Goal: Information Seeking & Learning: Find specific fact

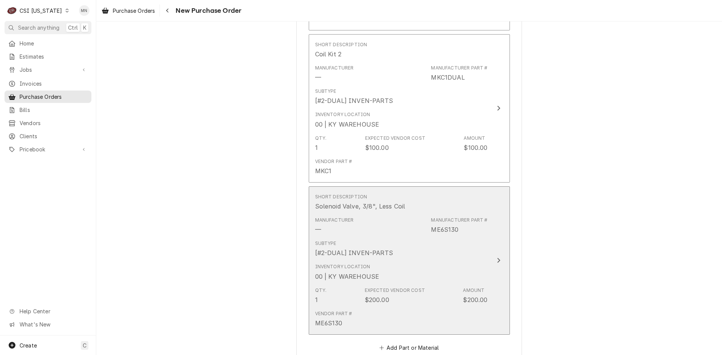
scroll to position [677, 0]
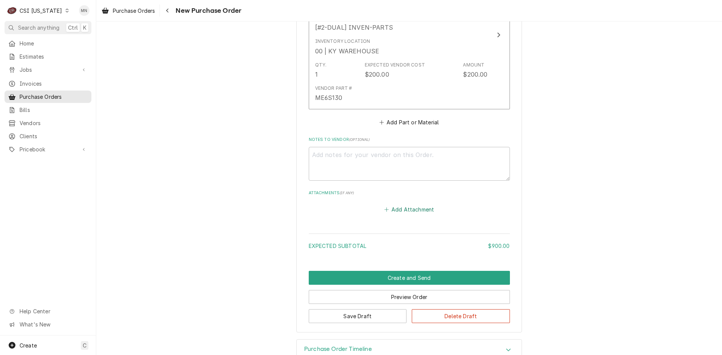
click at [400, 209] on button "Add Attachment" at bounding box center [409, 210] width 53 height 11
type textarea "x"
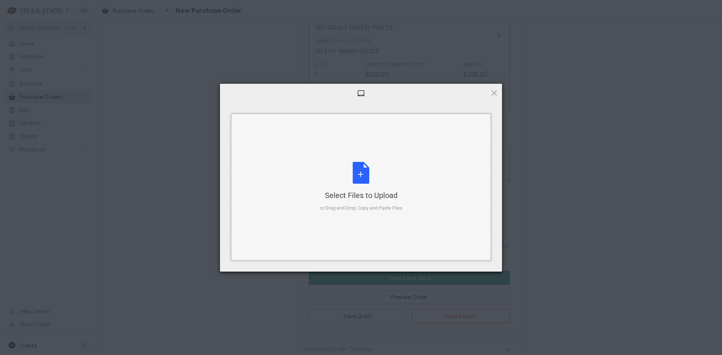
click at [374, 189] on div "Select Files to Upload or Drag and Drop, Copy and Paste Files" at bounding box center [361, 187] width 82 height 50
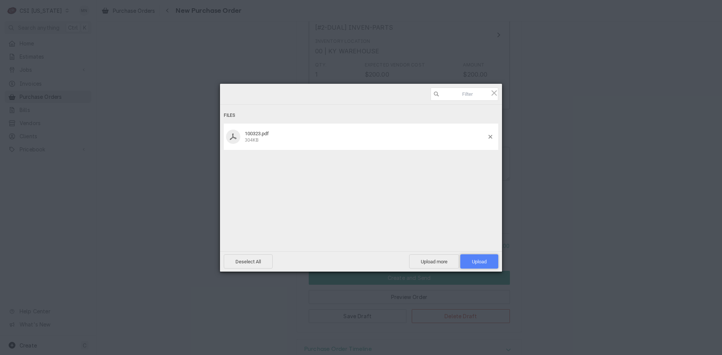
click at [482, 262] on span "Upload 1" at bounding box center [479, 262] width 15 height 6
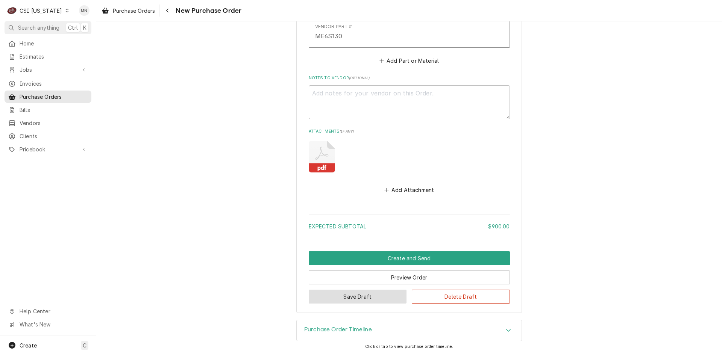
click at [373, 300] on button "Save Draft" at bounding box center [358, 297] width 98 height 14
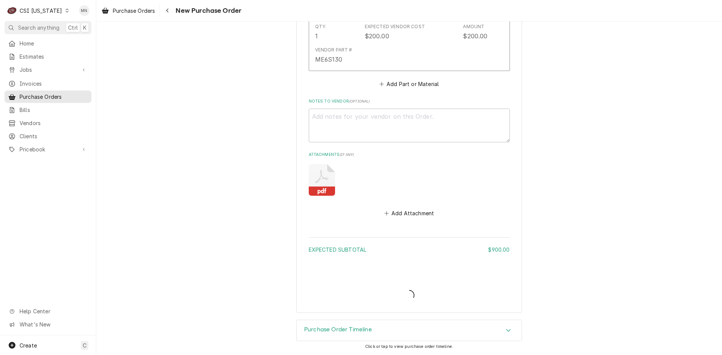
type textarea "x"
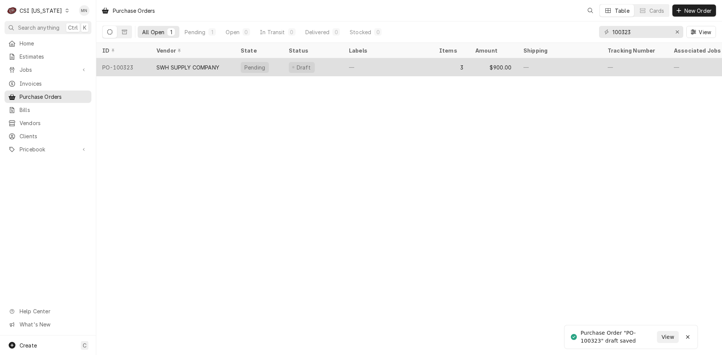
click at [182, 65] on div "SWH SUPPLY COMPANY" at bounding box center [187, 68] width 63 height 8
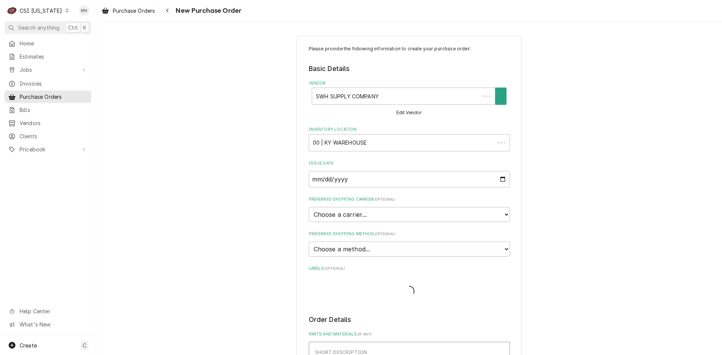
type textarea "x"
click at [168, 9] on icon "Navigate back" at bounding box center [167, 10] width 3 height 5
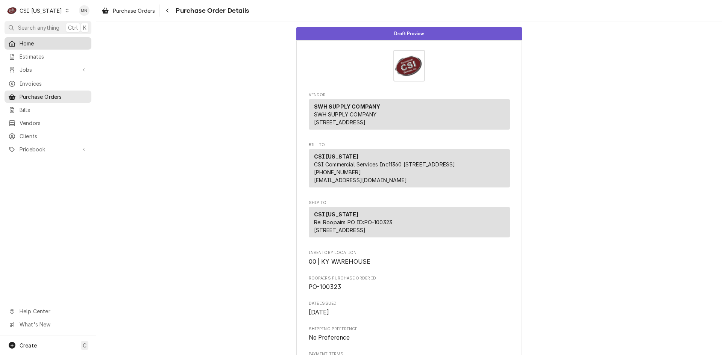
click at [18, 42] on div "Home" at bounding box center [47, 43] width 79 height 8
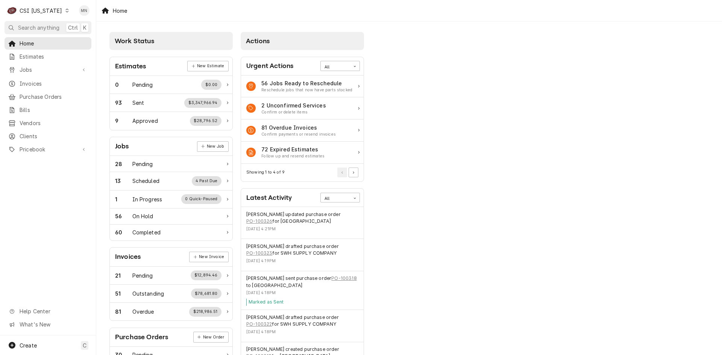
click at [41, 8] on div "CSI [US_STATE]" at bounding box center [41, 11] width 42 height 8
click at [95, 41] on div "CSI St. [PERSON_NAME]" at bounding box center [117, 41] width 99 height 8
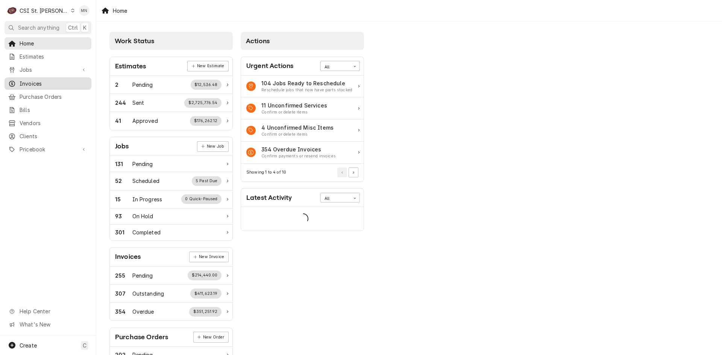
click at [35, 80] on span "Invoices" at bounding box center [54, 84] width 68 height 8
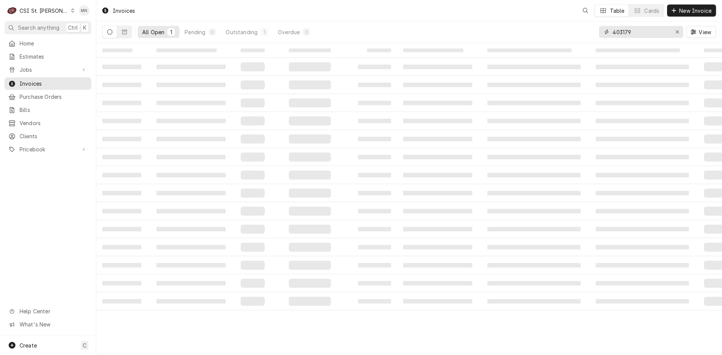
click at [635, 32] on input "403179" at bounding box center [640, 32] width 56 height 12
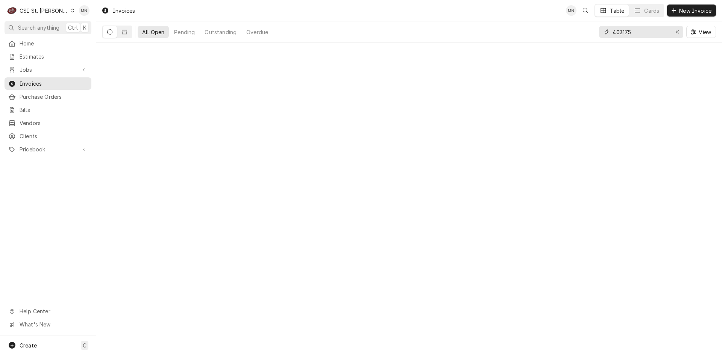
type input "403175"
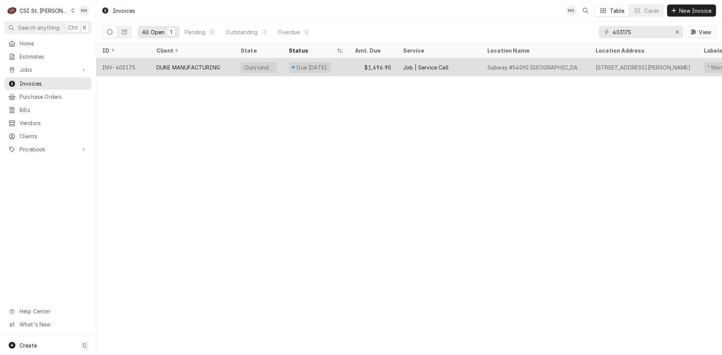
click at [174, 70] on div "DUKE MANUFACTURING" at bounding box center [188, 68] width 64 height 8
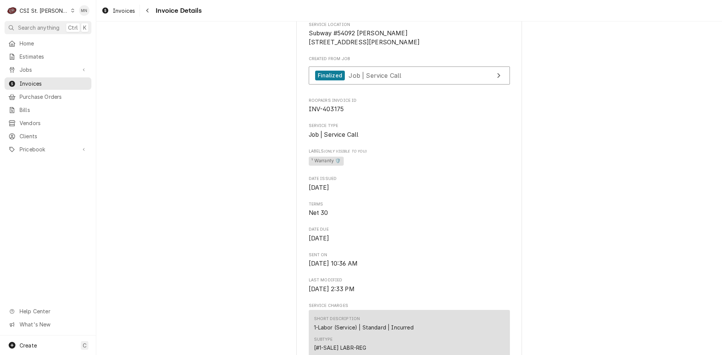
scroll to position [113, 0]
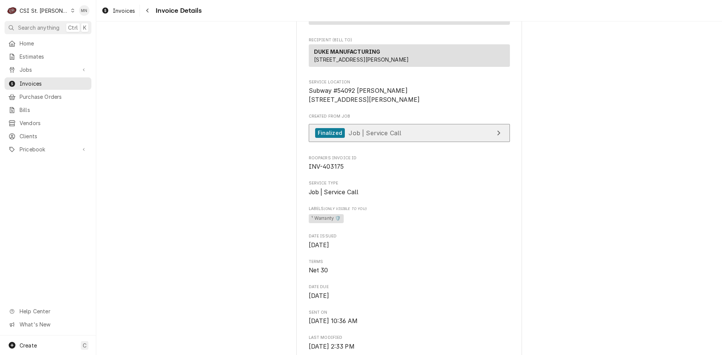
click at [373, 136] on span "Job | Service Call" at bounding box center [375, 133] width 53 height 8
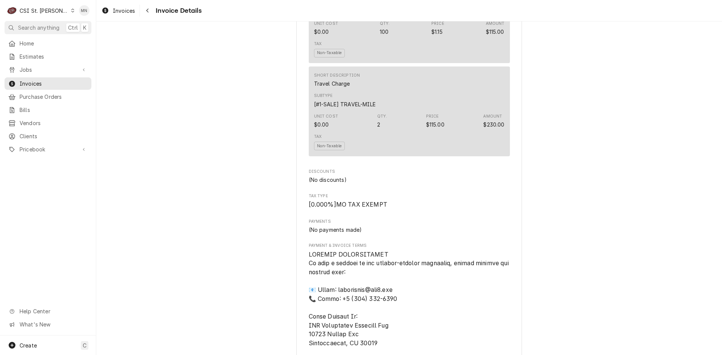
scroll to position [978, 0]
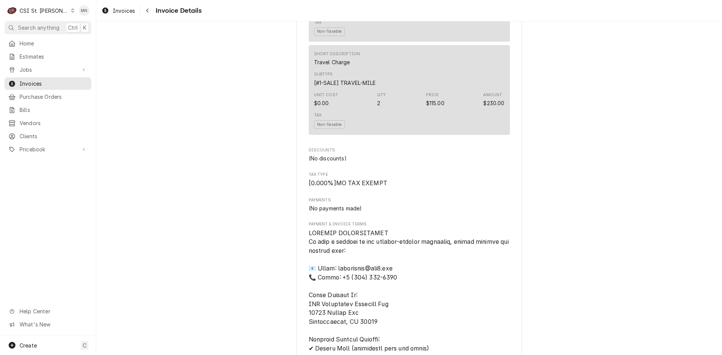
click at [33, 13] on div "CSI St. [PERSON_NAME]" at bounding box center [44, 11] width 49 height 8
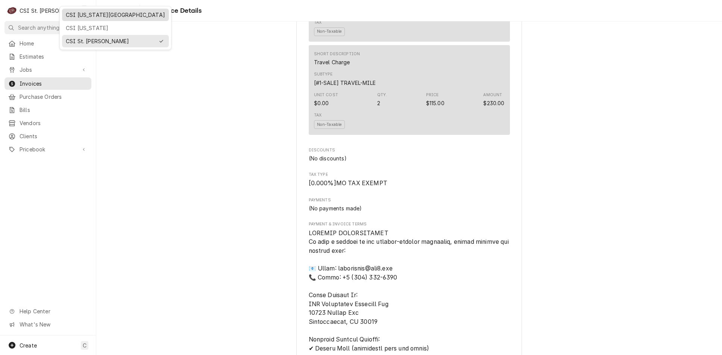
click at [74, 15] on div "CSI [US_STATE][GEOGRAPHIC_DATA]" at bounding box center [115, 15] width 99 height 8
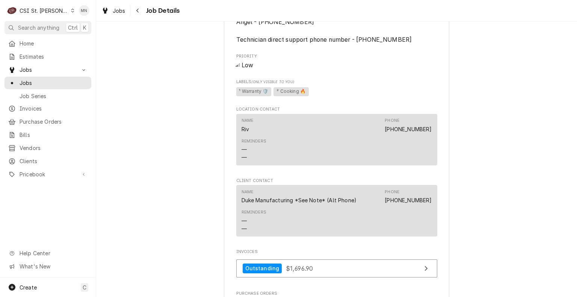
scroll to position [677, 0]
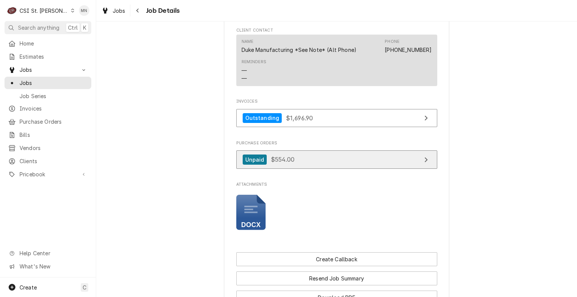
click at [322, 165] on link "Unpaid $554.00" at bounding box center [336, 159] width 201 height 18
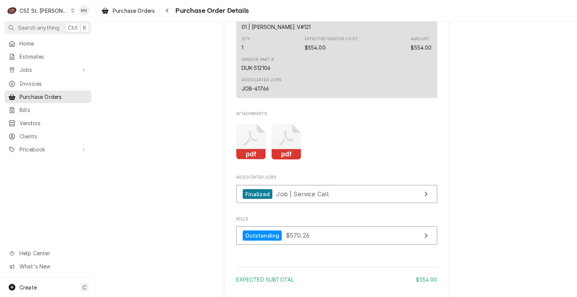
scroll to position [602, 0]
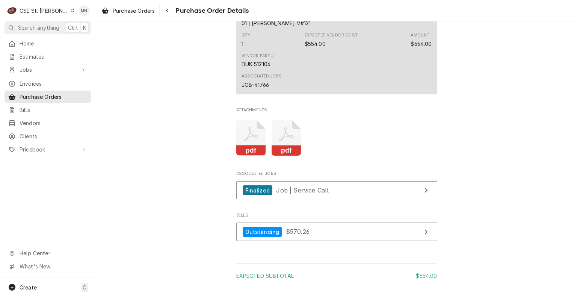
click at [266, 146] on icon "Attachments" at bounding box center [251, 138] width 30 height 36
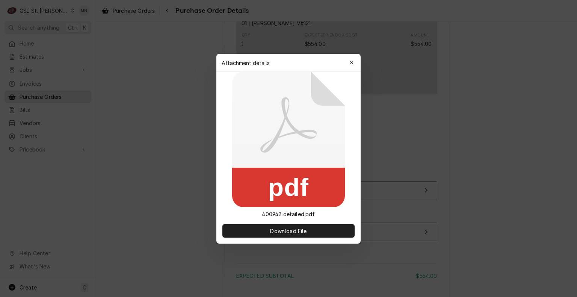
click at [281, 146] on icon at bounding box center [288, 139] width 113 height 135
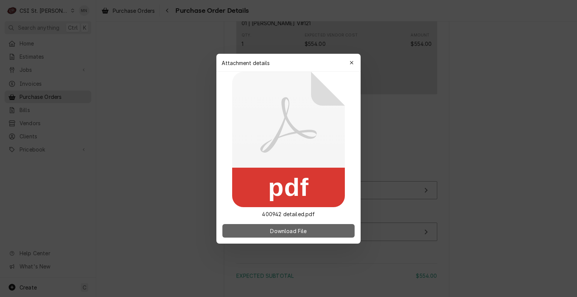
click at [283, 226] on button "Download File" at bounding box center [289, 231] width 132 height 14
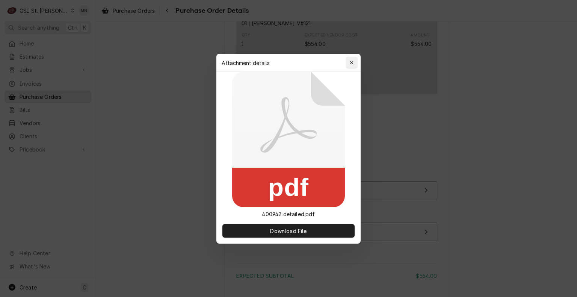
click at [351, 61] on icon "button" at bounding box center [352, 62] width 4 height 5
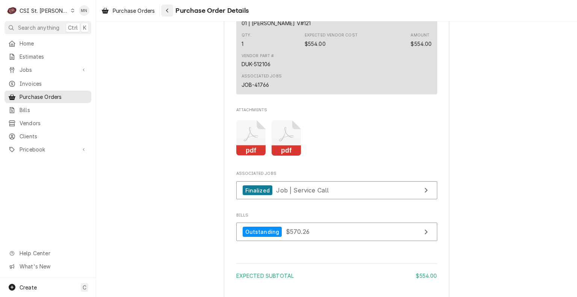
click at [172, 9] on button "Navigate back" at bounding box center [167, 11] width 12 height 12
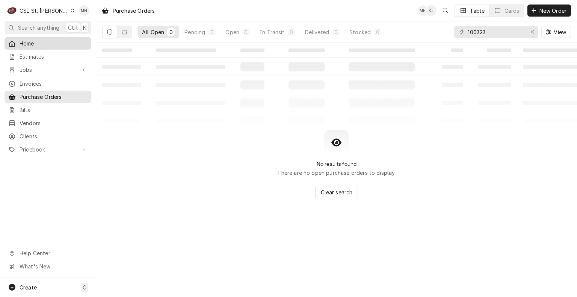
click at [31, 42] on span "Home" at bounding box center [54, 43] width 68 height 8
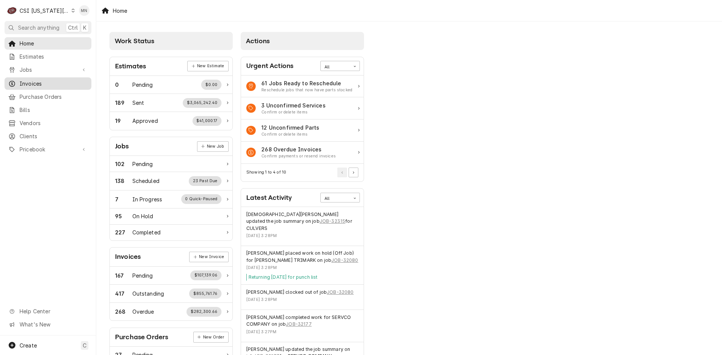
click at [54, 80] on span "Invoices" at bounding box center [54, 84] width 68 height 8
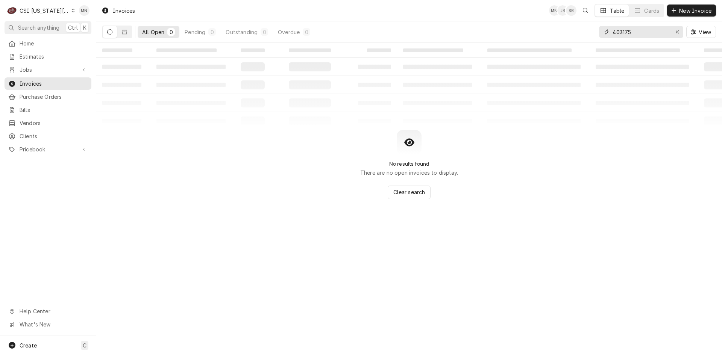
drag, startPoint x: 657, startPoint y: 30, endPoint x: 584, endPoint y: 36, distance: 72.8
click at [594, 35] on div "All Open 0 Pending 0 Outstanding 0 Overdue 0 403175 View" at bounding box center [409, 31] width 614 height 21
type input "302512"
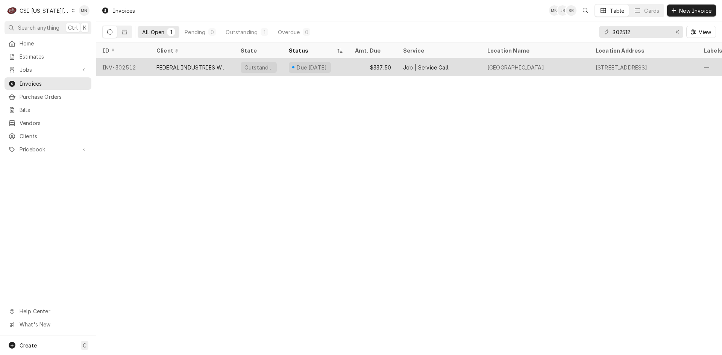
click at [163, 70] on div "FEDERAL INDUSTRIES WARRANTY" at bounding box center [192, 67] width 84 height 18
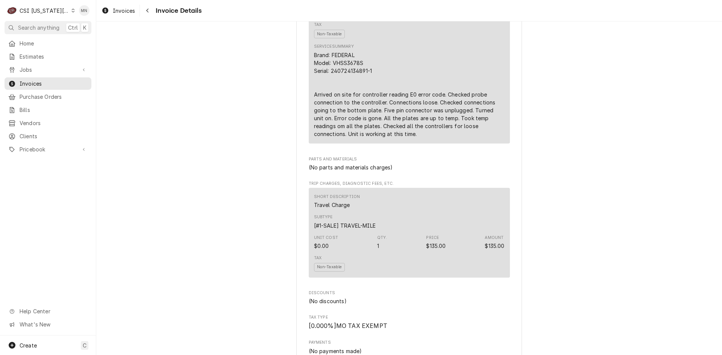
scroll to position [526, 0]
click at [43, 37] on link "Home" at bounding box center [48, 43] width 87 height 12
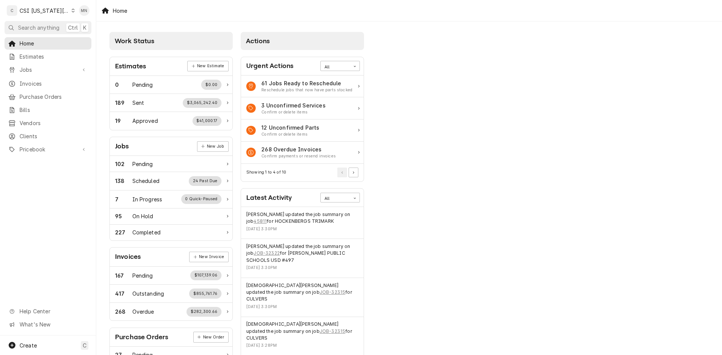
click at [611, 23] on div "Work Status Estimates New Estimate 0 Pending $0.00 189 Sent $3,065,242.40 19 Ap…" at bounding box center [409, 273] width 626 height 504
click at [30, 80] on span "Invoices" at bounding box center [54, 84] width 68 height 8
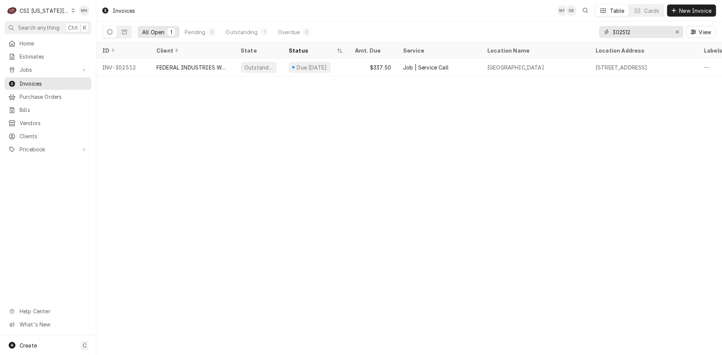
drag, startPoint x: 605, startPoint y: 36, endPoint x: 581, endPoint y: 37, distance: 23.7
click at [582, 37] on div "All Open 1 Pending 0 Outstanding 1 Overdue 0 302512 View" at bounding box center [409, 31] width 614 height 21
type input "302578"
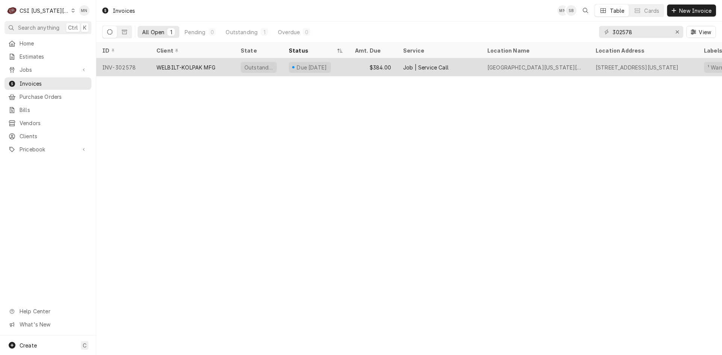
click at [162, 71] on div "WELBILT-KOLPAK MFG" at bounding box center [192, 67] width 84 height 18
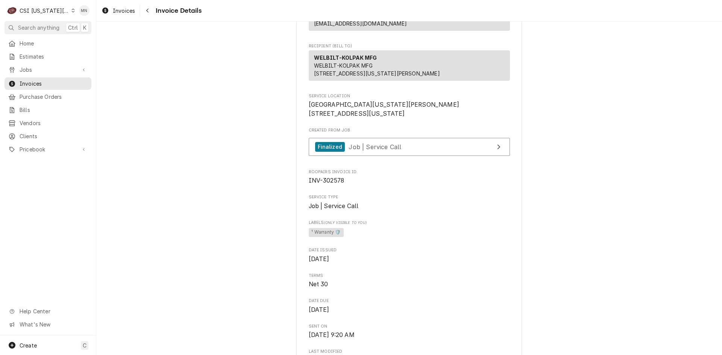
scroll to position [75, 0]
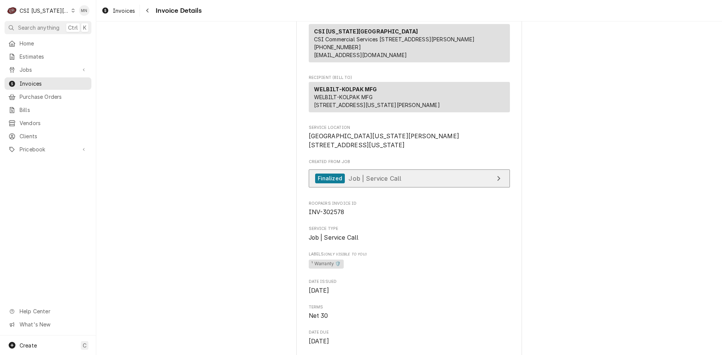
click at [387, 182] on span "Job | Service Call" at bounding box center [375, 178] width 53 height 8
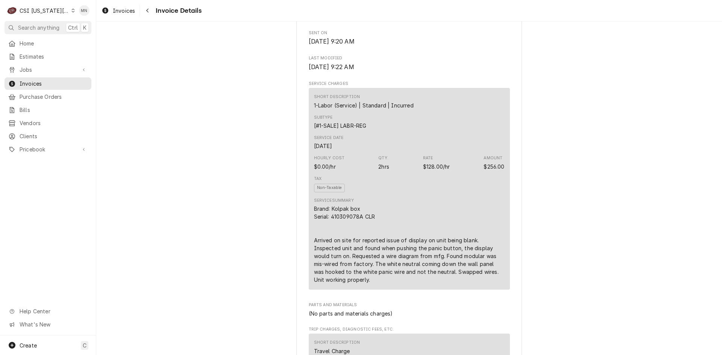
scroll to position [414, 0]
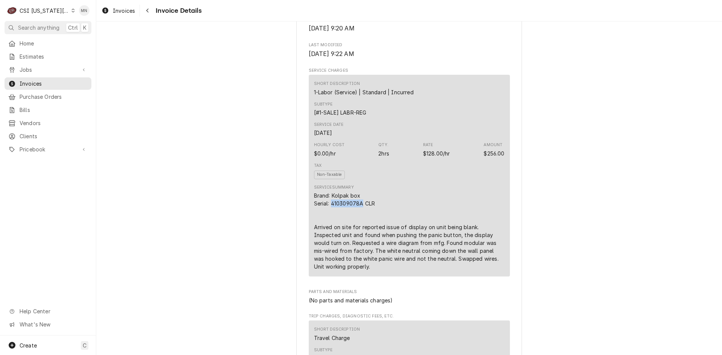
drag, startPoint x: 360, startPoint y: 229, endPoint x: 331, endPoint y: 229, distance: 29.3
click at [330, 229] on div "Brand: Kolpak box Serial: 410309078A CLR Arrived on site for reported issue of …" at bounding box center [409, 231] width 191 height 79
copy div "410309078A"
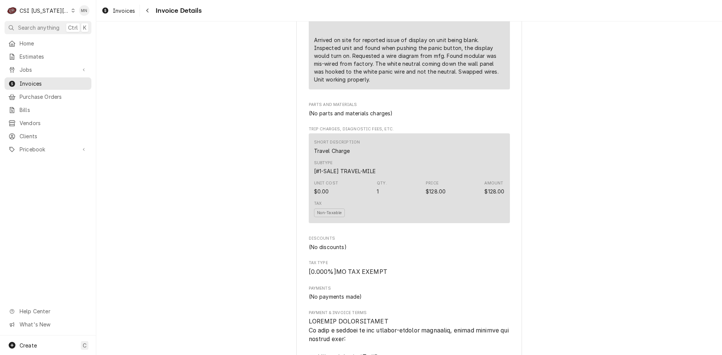
scroll to position [602, 0]
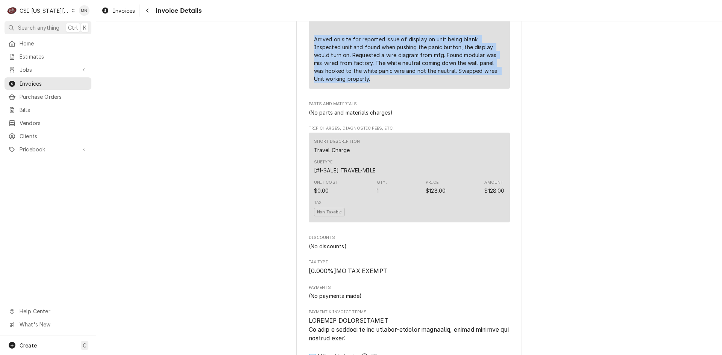
drag, startPoint x: 309, startPoint y: 65, endPoint x: 434, endPoint y: 102, distance: 129.7
copy div "Arrived on site for reported issue of display on unit being blank. Inspected un…"
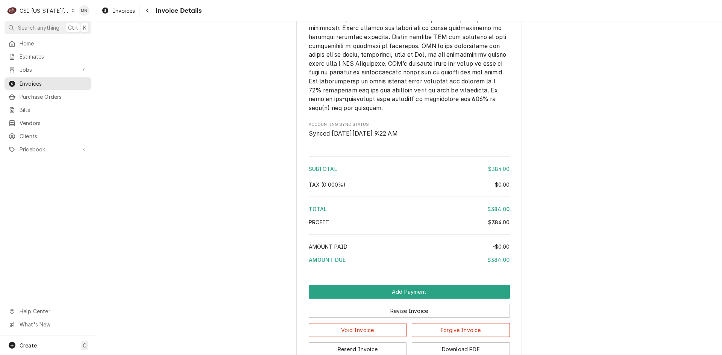
scroll to position [1203, 0]
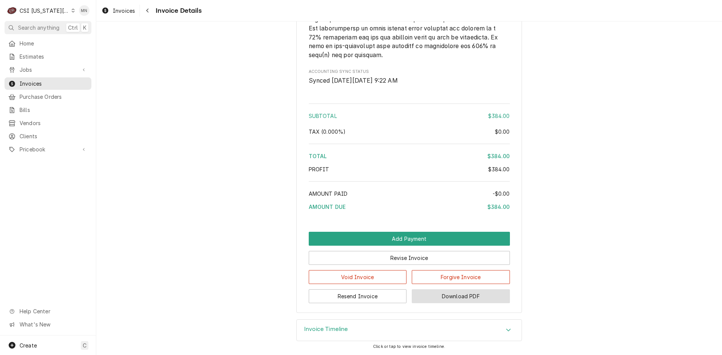
click at [473, 296] on button "Download PDF" at bounding box center [461, 296] width 98 height 14
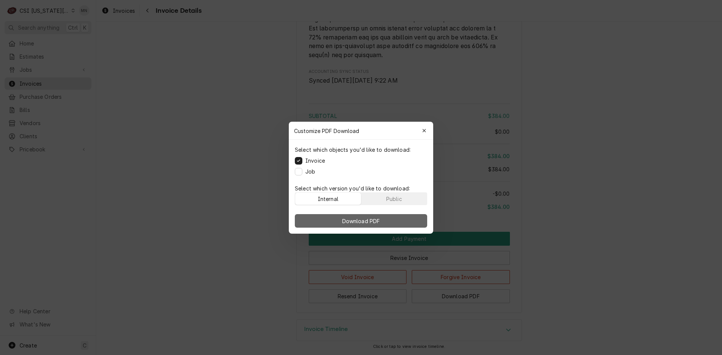
click at [367, 220] on span "Download PDF" at bounding box center [361, 221] width 41 height 8
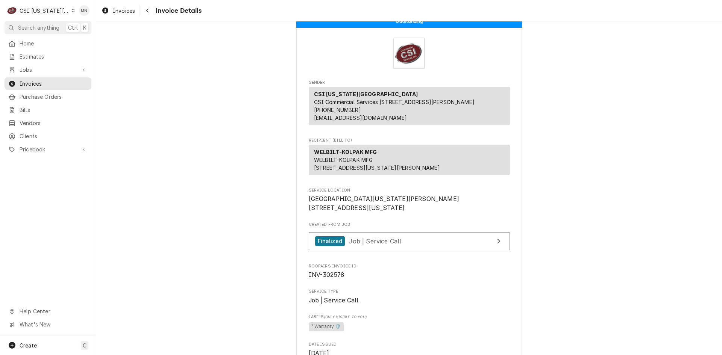
scroll to position [0, 0]
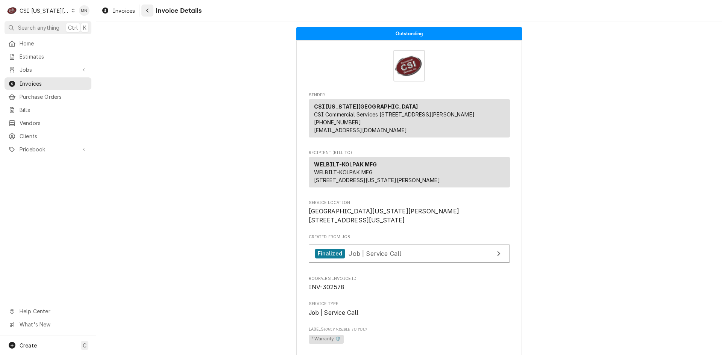
click at [148, 12] on icon "Navigate back" at bounding box center [147, 11] width 2 height 4
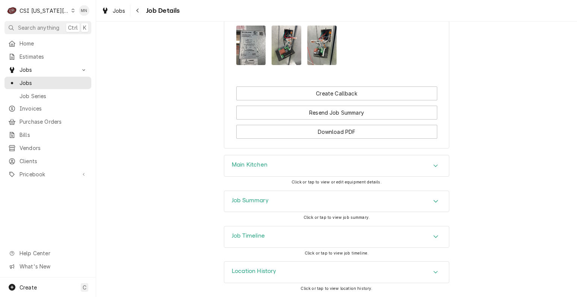
scroll to position [919, 0]
click at [370, 167] on div "Main Kitchen" at bounding box center [336, 165] width 225 height 21
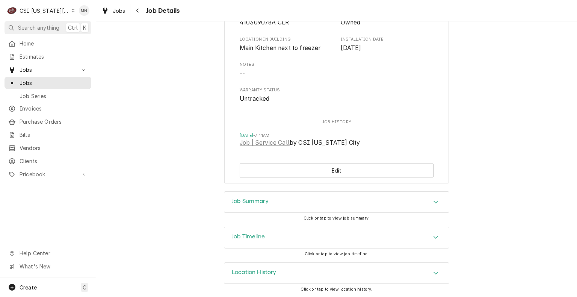
scroll to position [1143, 0]
click at [285, 204] on div "Job Summary" at bounding box center [336, 201] width 225 height 21
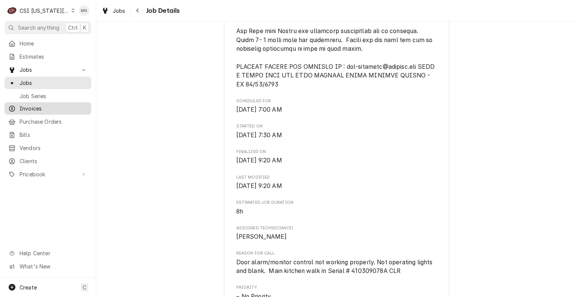
scroll to position [489, 0]
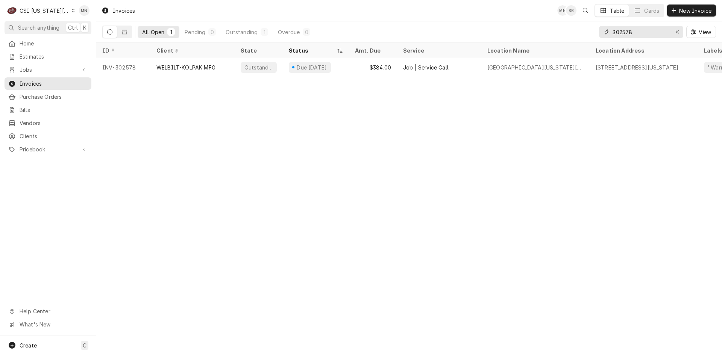
drag, startPoint x: 639, startPoint y: 33, endPoint x: 571, endPoint y: 32, distance: 67.7
click at [571, 32] on div "All Open 1 Pending 0 Outstanding 1 Overdue 0 302578 View" at bounding box center [409, 31] width 614 height 21
type input "302580"
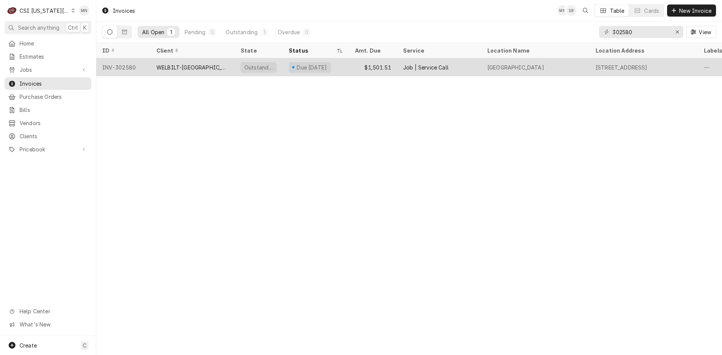
click at [153, 69] on div "WELBILT-CLEVELAND" at bounding box center [192, 67] width 84 height 18
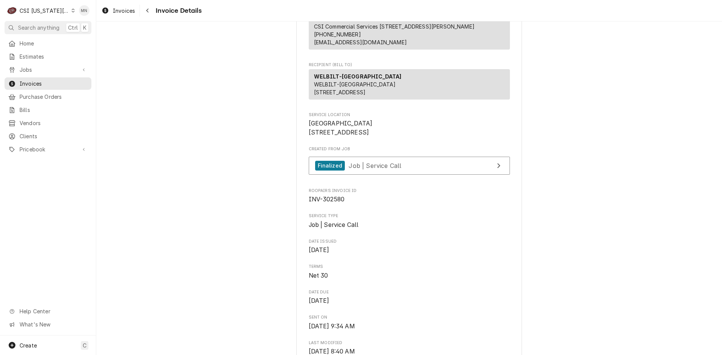
scroll to position [75, 0]
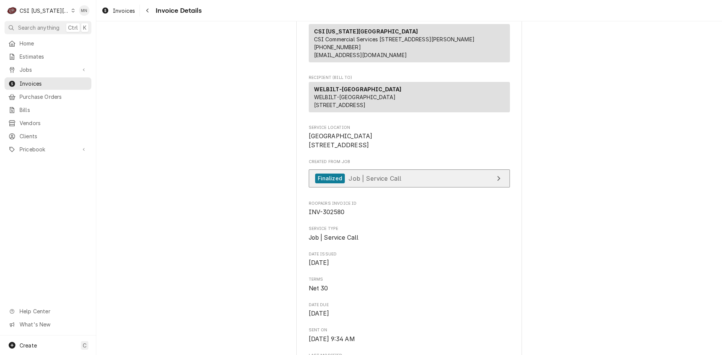
click at [386, 182] on span "Job | Service Call" at bounding box center [375, 178] width 53 height 8
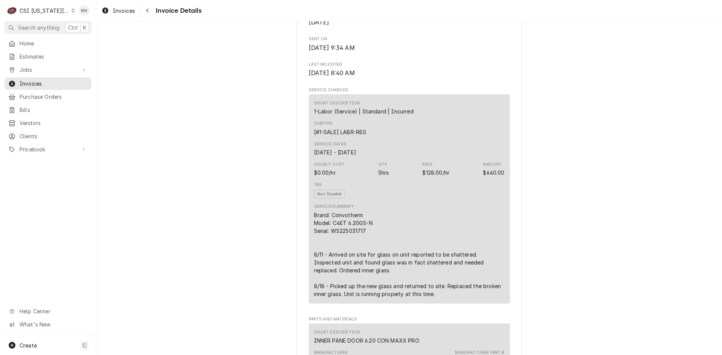
scroll to position [376, 0]
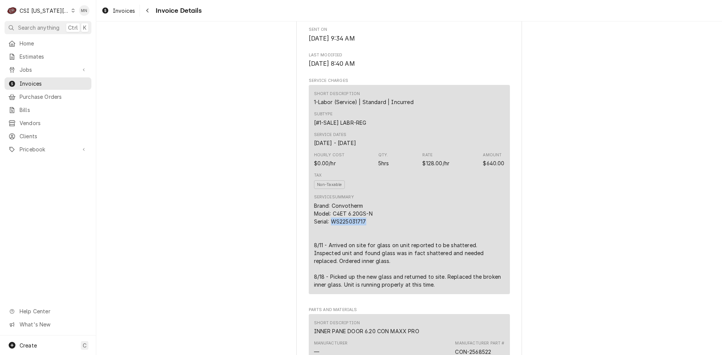
drag, startPoint x: 364, startPoint y: 247, endPoint x: 328, endPoint y: 249, distance: 35.7
click at [328, 249] on div "Brand: Convotherm Model: C4ET 6.20GS-N Serial: WS225031717 8/11 - Arrived on si…" at bounding box center [409, 245] width 191 height 87
copy div "WS225031717"
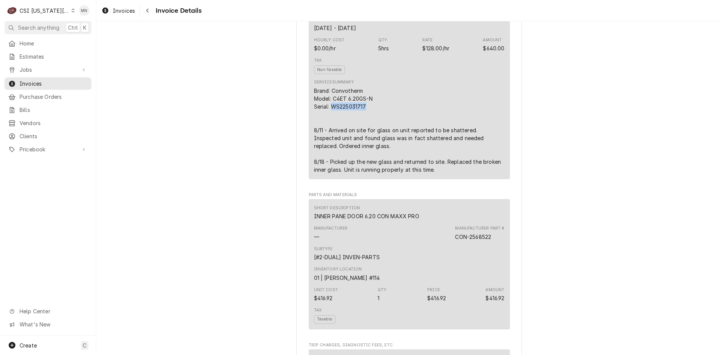
scroll to position [489, 0]
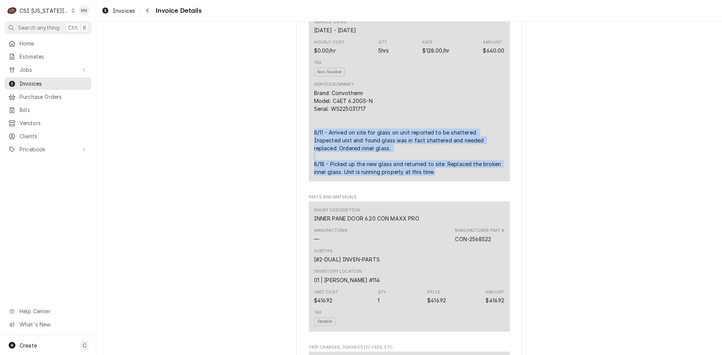
drag, startPoint x: 309, startPoint y: 157, endPoint x: 434, endPoint y: 201, distance: 132.1
click at [434, 182] on div "Short Description 1-Labor (Service) | Standard | Incurred Subtype [#1-SALE] LAB…" at bounding box center [409, 76] width 201 height 209
copy div "8/11 - Arrived on site for glass on unit reported to be shattered. Inspected un…"
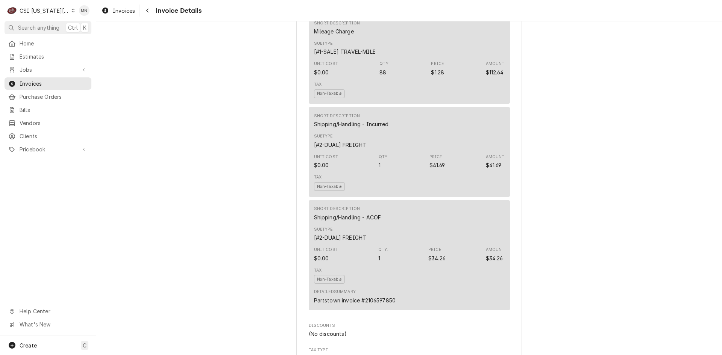
scroll to position [978, 0]
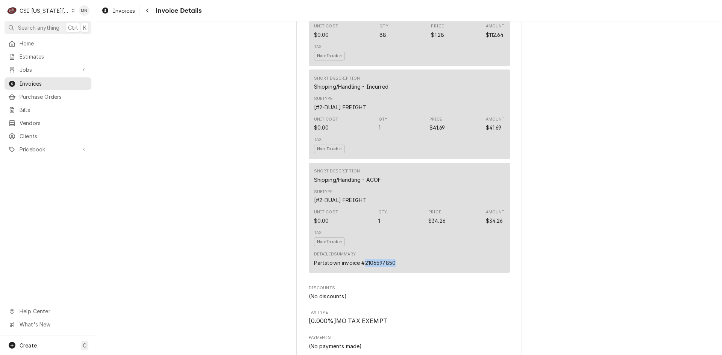
drag, startPoint x: 393, startPoint y: 288, endPoint x: 362, endPoint y: 290, distance: 31.6
click at [362, 269] on div "Detailed Summary Partstown invoice #2106597850" at bounding box center [409, 259] width 191 height 20
copy div "2106597850"
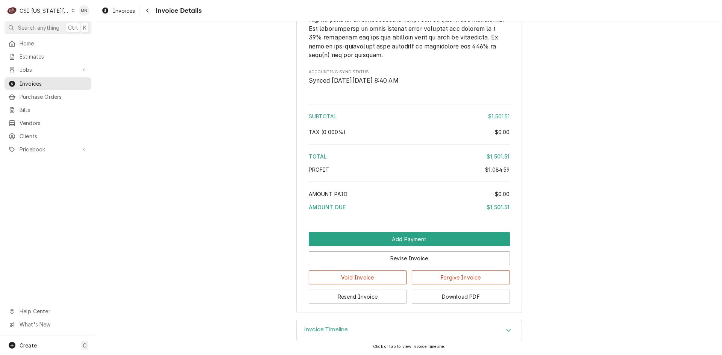
scroll to position [1629, 0]
click at [447, 297] on button "Download PDF" at bounding box center [461, 297] width 98 height 14
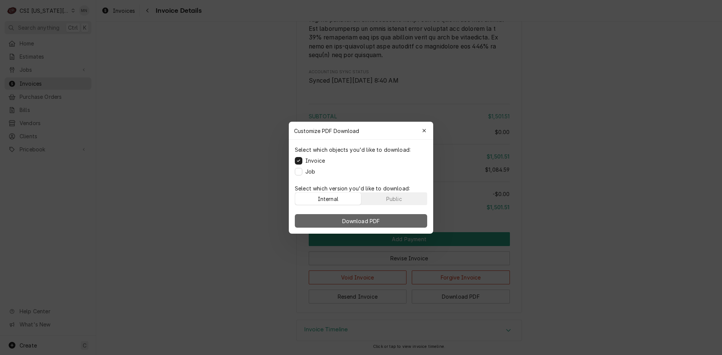
click at [348, 220] on span "Download PDF" at bounding box center [361, 221] width 41 height 8
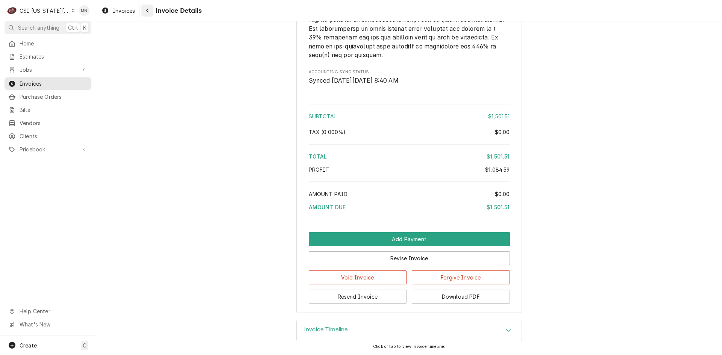
click at [153, 14] on button "Navigate back" at bounding box center [147, 11] width 12 height 12
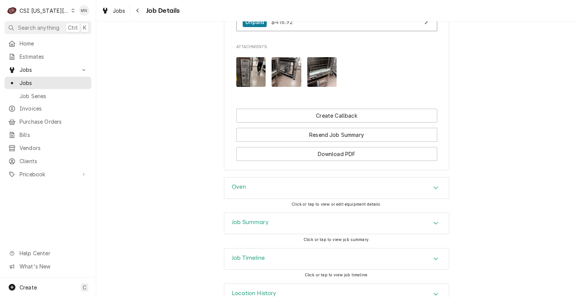
scroll to position [940, 0]
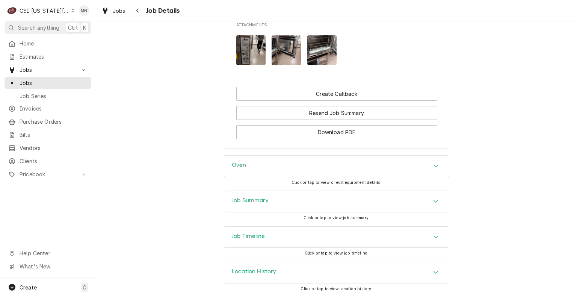
click at [427, 174] on div "Oven" at bounding box center [336, 166] width 225 height 21
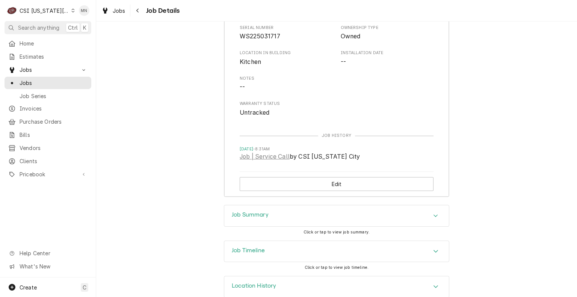
scroll to position [1172, 0]
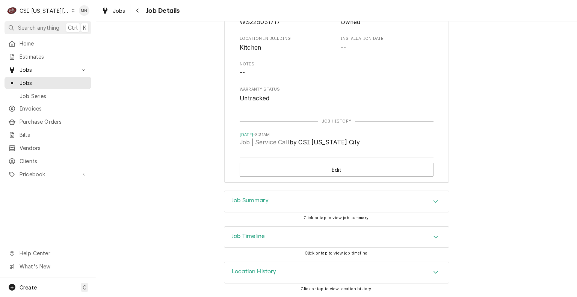
click at [315, 273] on div "Location History" at bounding box center [336, 272] width 225 height 21
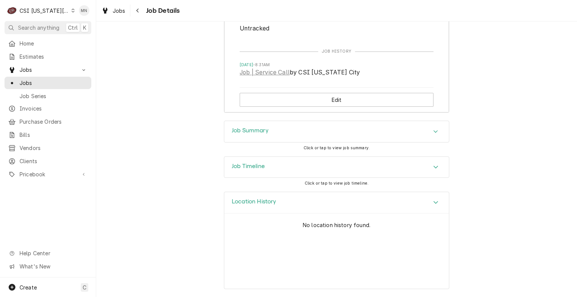
scroll to position [1241, 0]
click at [304, 137] on div "Job Summary" at bounding box center [336, 131] width 225 height 21
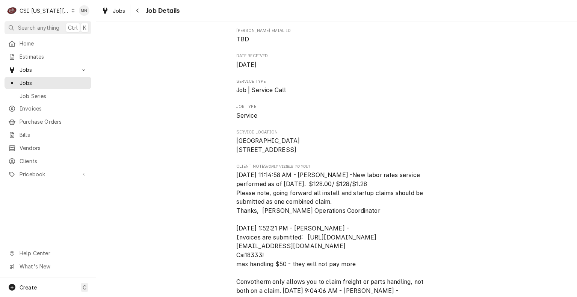
scroll to position [150, 0]
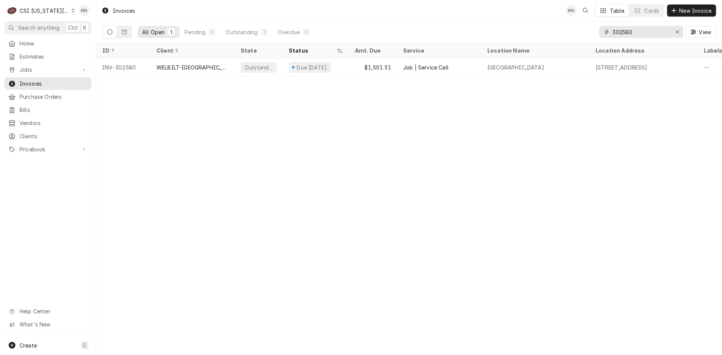
click at [644, 31] on input "302580" at bounding box center [640, 32] width 56 height 12
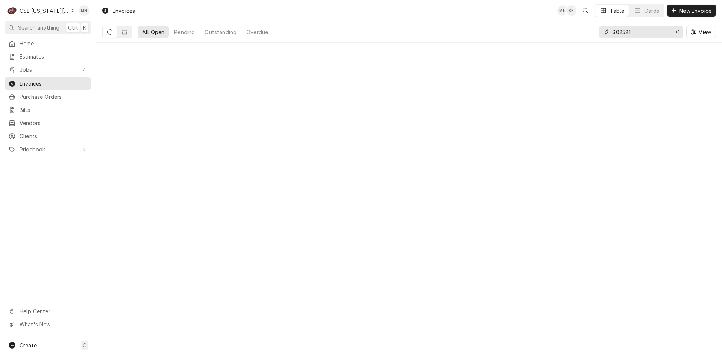
type input "302581"
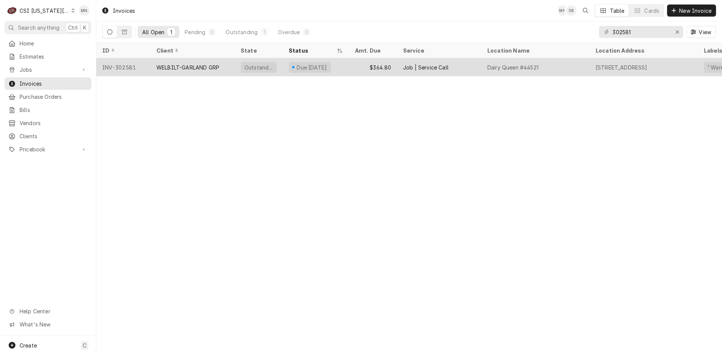
click at [158, 74] on div "WELBILT-GARLAND GRP" at bounding box center [192, 67] width 84 height 18
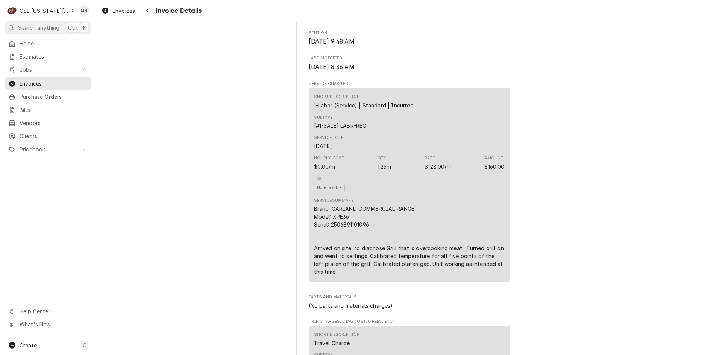
scroll to position [451, 0]
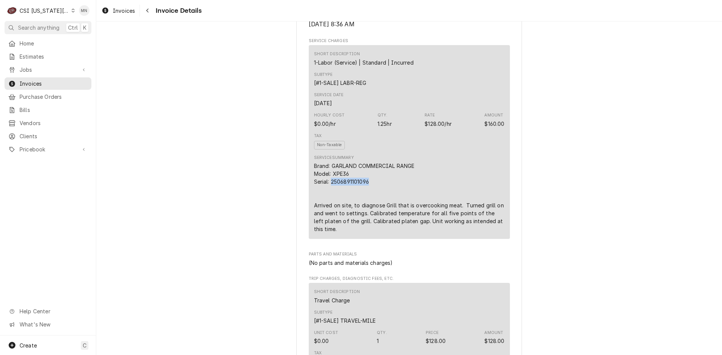
drag, startPoint x: 369, startPoint y: 200, endPoint x: 330, endPoint y: 200, distance: 39.1
click at [330, 200] on div "Brand: GARLAND COMMERCIAL RANGE Model: XPE36 Serial: 2506891101096 Arrived on s…" at bounding box center [409, 197] width 191 height 71
copy div "2506891101096"
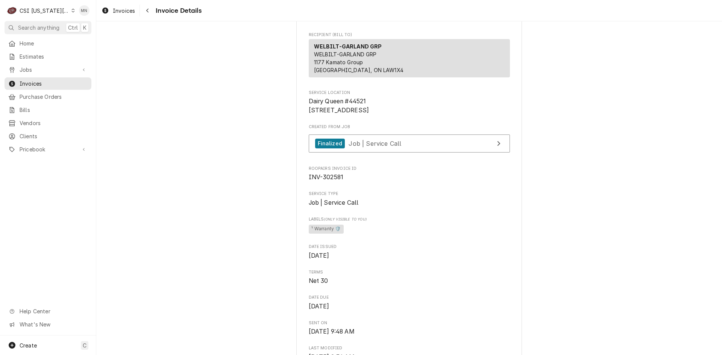
scroll to position [113, 0]
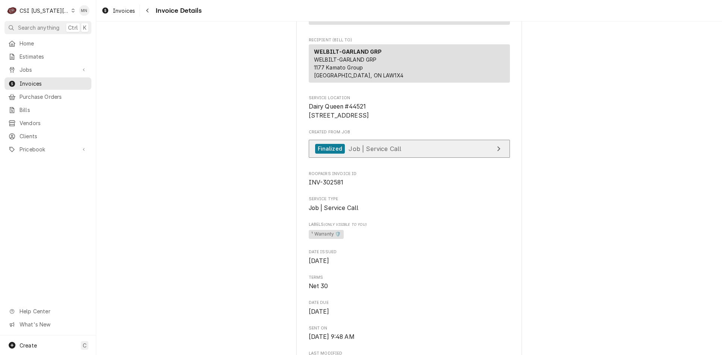
click at [399, 158] on link "Finalized Job | Service Call" at bounding box center [409, 149] width 201 height 18
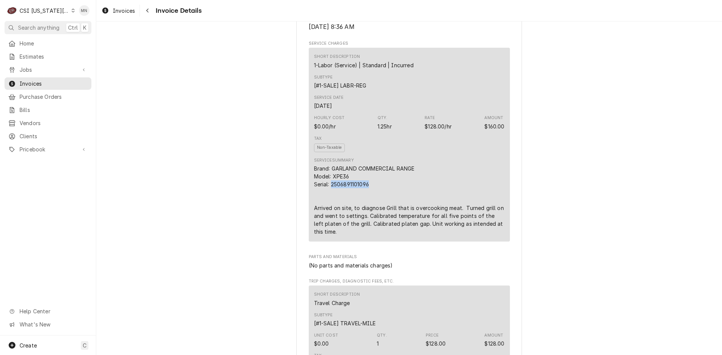
scroll to position [451, 0]
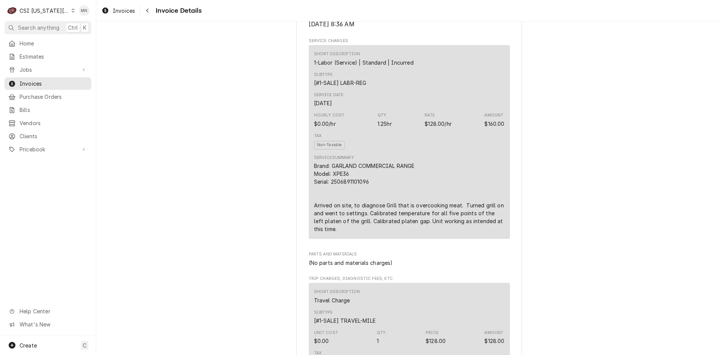
click at [319, 226] on div "Brand: GARLAND COMMERCIAL RANGE Model: XPE36 Serial: 2506891101096 Arrived on s…" at bounding box center [409, 197] width 191 height 71
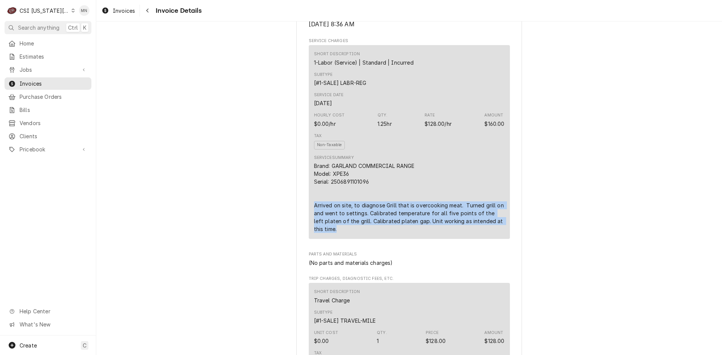
drag, startPoint x: 311, startPoint y: 223, endPoint x: 455, endPoint y: 244, distance: 144.8
click at [455, 233] on div "Brand: GARLAND COMMERCIAL RANGE Model: XPE36 Serial: 2506891101096 Arrived on s…" at bounding box center [409, 197] width 191 height 71
copy div "Arrived on site, to diagnose Grill that is overcooking meat. Turned grill on an…"
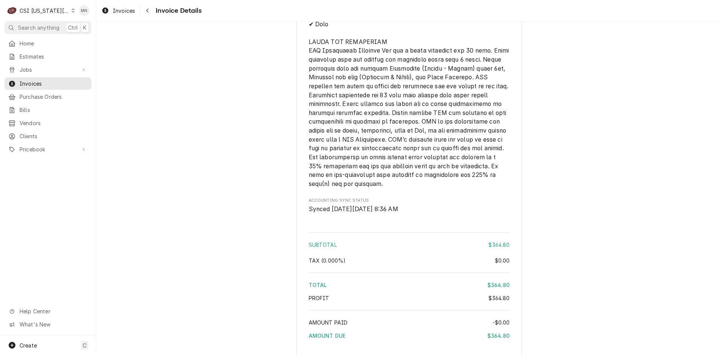
scroll to position [1278, 0]
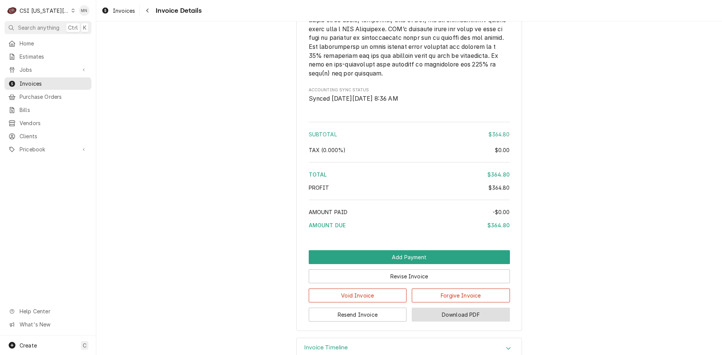
click at [456, 322] on button "Download PDF" at bounding box center [461, 315] width 98 height 14
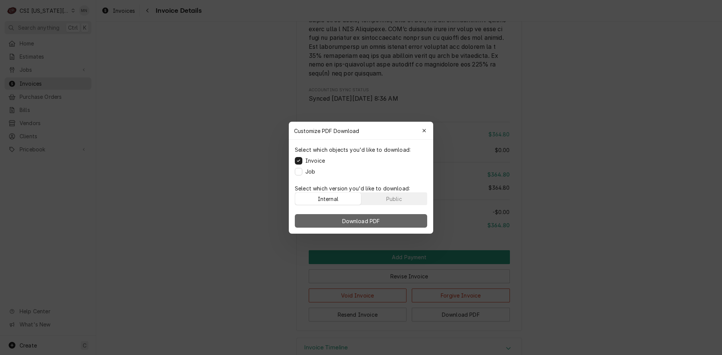
click at [364, 221] on span "Download PDF" at bounding box center [361, 221] width 41 height 8
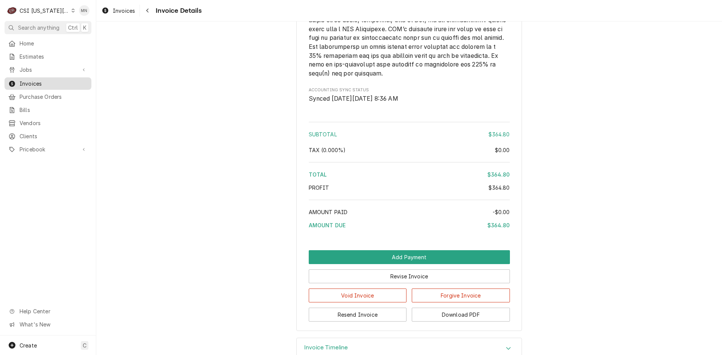
click at [23, 80] on span "Invoices" at bounding box center [54, 84] width 68 height 8
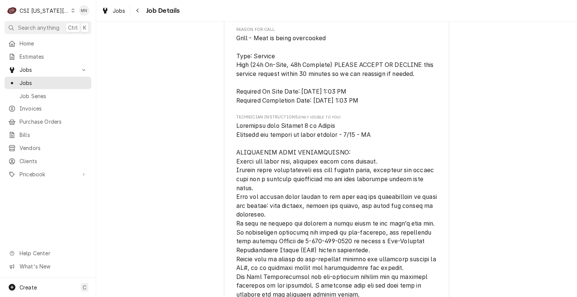
scroll to position [827, 0]
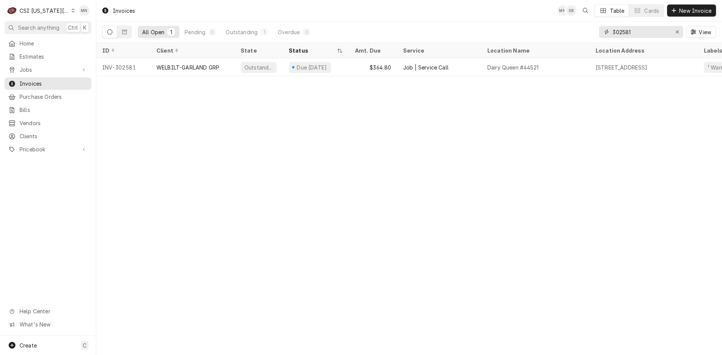
drag, startPoint x: 640, startPoint y: 31, endPoint x: 536, endPoint y: 41, distance: 104.6
click at [553, 38] on div "All Open 1 Pending 0 Outstanding 1 Overdue 0 302581 View" at bounding box center [409, 31] width 614 height 21
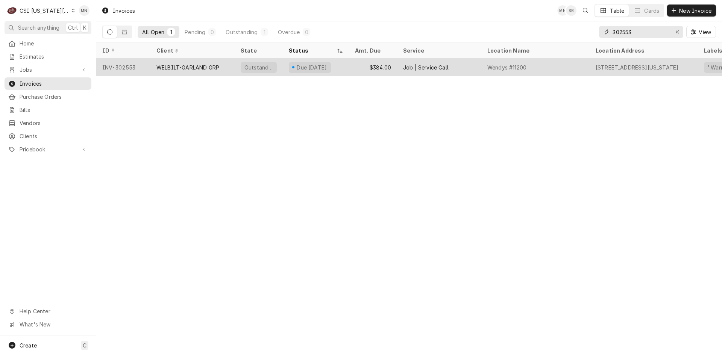
type input "302553"
click at [174, 70] on div "WELBILT-GARLAND GRP" at bounding box center [187, 68] width 63 height 8
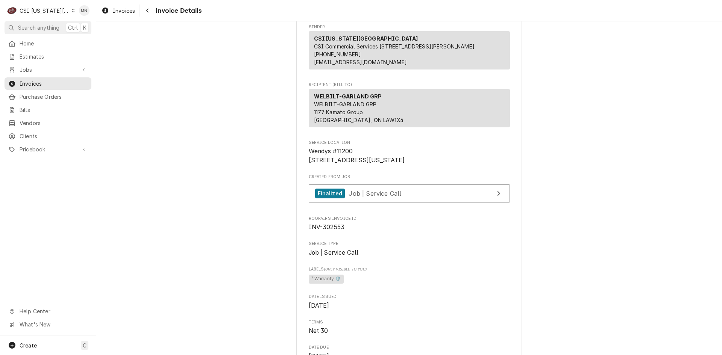
scroll to position [150, 0]
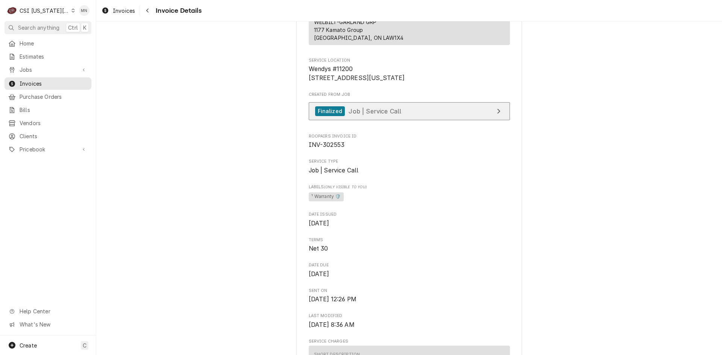
click at [411, 121] on link "Finalized Job | Service Call" at bounding box center [409, 111] width 201 height 18
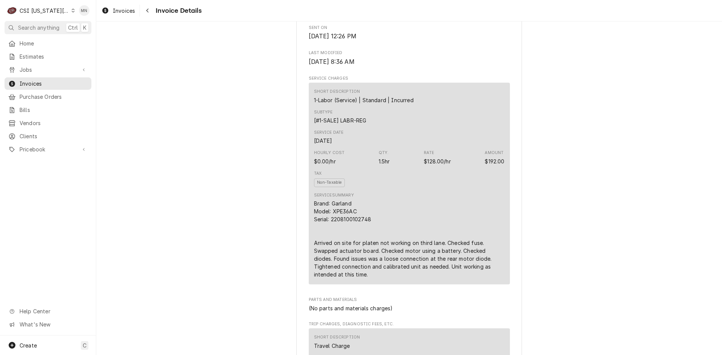
scroll to position [451, 0]
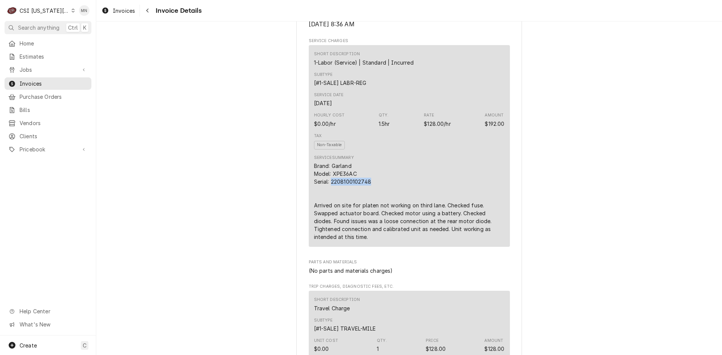
drag, startPoint x: 369, startPoint y: 200, endPoint x: 329, endPoint y: 196, distance: 40.0
click at [329, 196] on div "Brand: Garland Model: XPE36AC Serial: 2208100102748 Arrived on site for platen …" at bounding box center [409, 201] width 191 height 79
copy div "2208100102748"
click at [147, 9] on icon "Navigate back" at bounding box center [147, 11] width 2 height 4
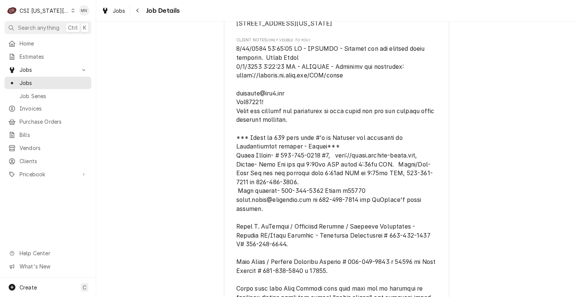
scroll to position [226, 0]
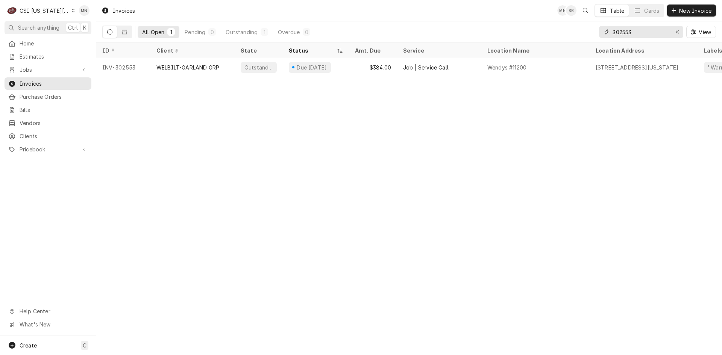
drag, startPoint x: 646, startPoint y: 33, endPoint x: 567, endPoint y: 33, distance: 79.7
click at [567, 33] on div "All Open 1 Pending 0 Outstanding 1 Overdue 0 302553 View" at bounding box center [409, 31] width 614 height 21
type input "302584"
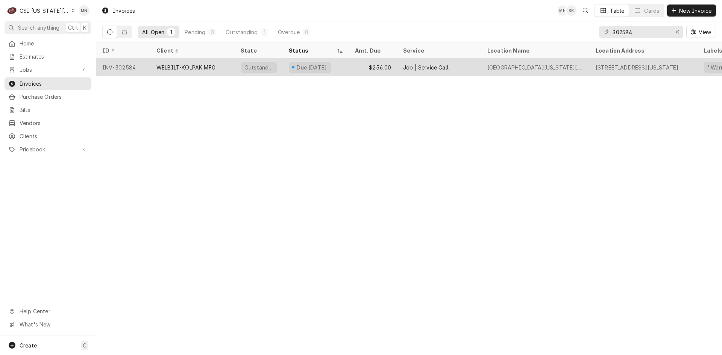
click at [183, 67] on div "WELBILT-KOLPAK MFG" at bounding box center [185, 68] width 59 height 8
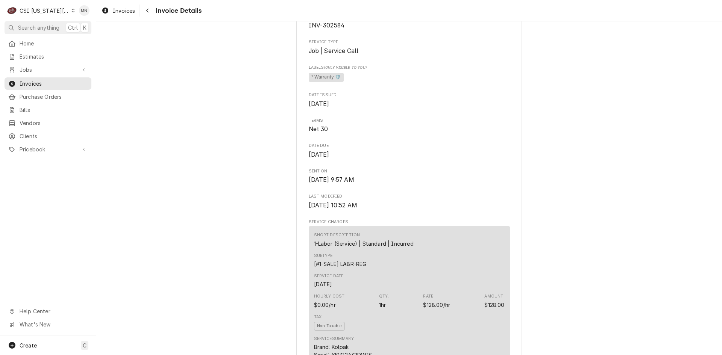
scroll to position [226, 0]
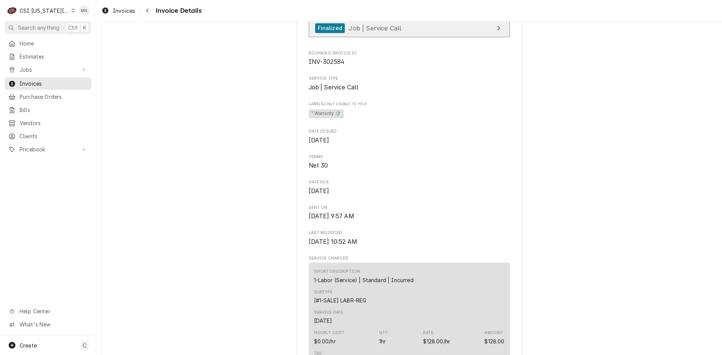
click at [360, 32] on span "Job | Service Call" at bounding box center [375, 28] width 53 height 8
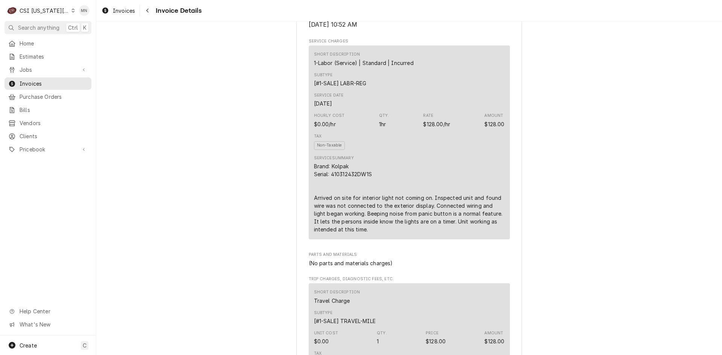
scroll to position [526, 0]
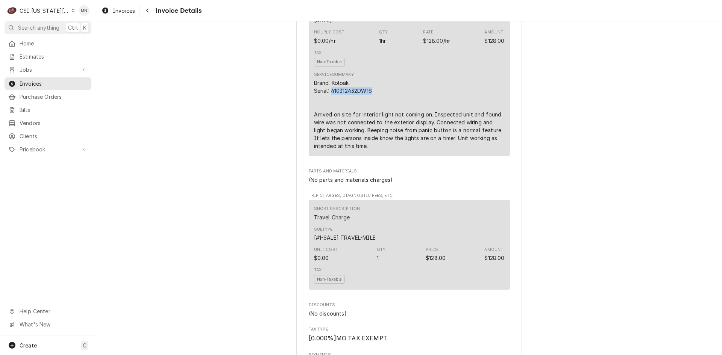
drag, startPoint x: 371, startPoint y: 117, endPoint x: 328, endPoint y: 115, distance: 42.6
click at [328, 115] on div "Brand: Kolpak Serial: 410312432DW1S Arrived on site for interior light not comi…" at bounding box center [409, 114] width 191 height 71
copy div "410312432DW1S"
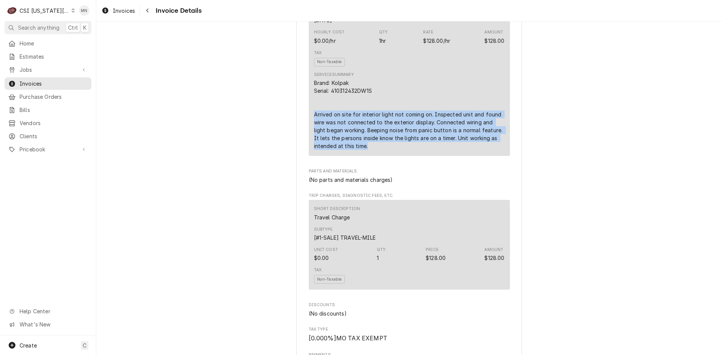
drag, startPoint x: 311, startPoint y: 139, endPoint x: 406, endPoint y: 170, distance: 100.1
click at [406, 150] on div "Brand: Kolpak Serial: 410312432DW1S Arrived on site for interior light not comi…" at bounding box center [409, 114] width 191 height 71
copy div "Arrived on site for interior light not coming on. Inspected unit and found wire…"
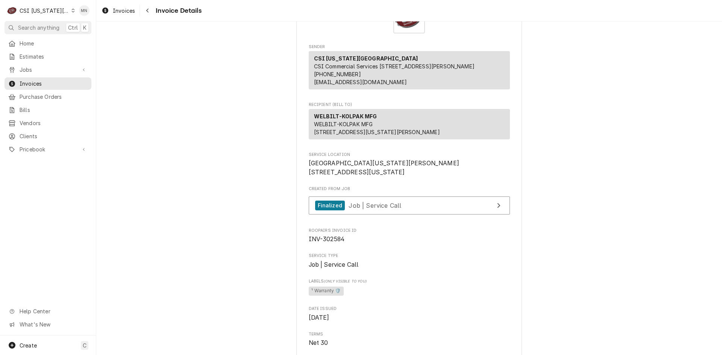
scroll to position [0, 0]
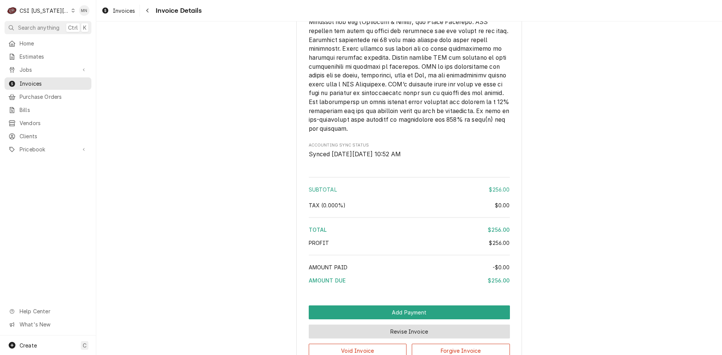
scroll to position [1195, 0]
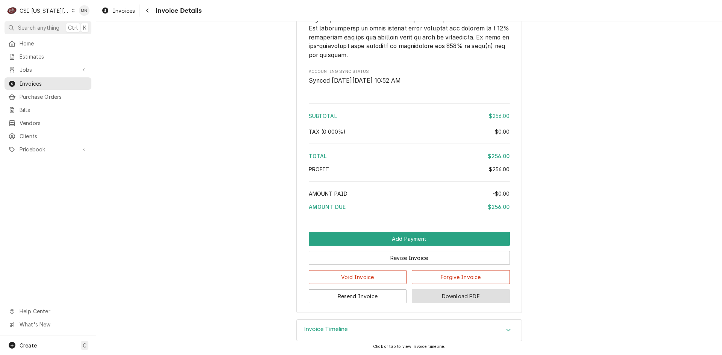
click at [451, 295] on button "Download PDF" at bounding box center [461, 296] width 98 height 14
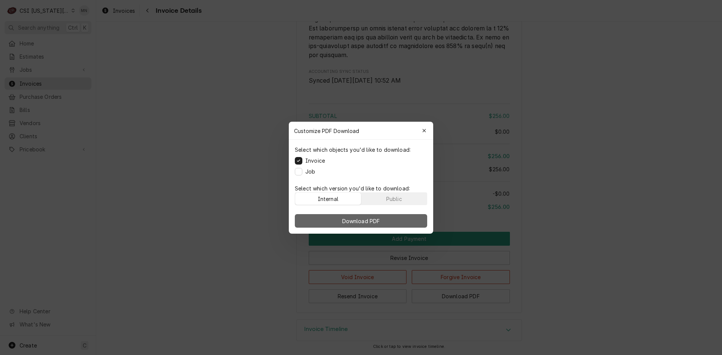
click at [360, 222] on span "Download PDF" at bounding box center [361, 221] width 41 height 8
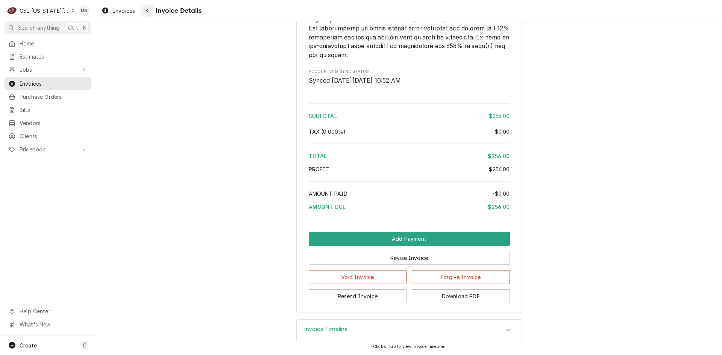
click at [150, 8] on div "Navigate back" at bounding box center [148, 11] width 8 height 8
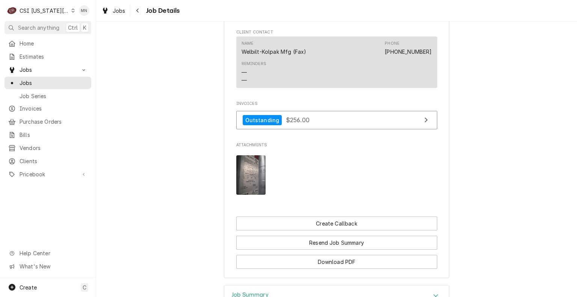
scroll to position [892, 0]
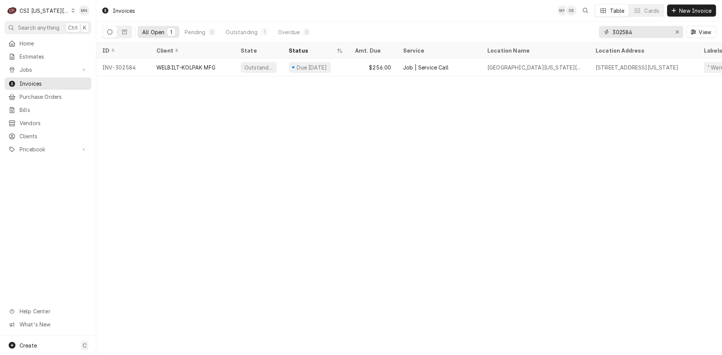
drag, startPoint x: 640, startPoint y: 35, endPoint x: 590, endPoint y: 38, distance: 50.1
click at [599, 38] on div "302584 View" at bounding box center [657, 31] width 117 height 21
type input "302779"
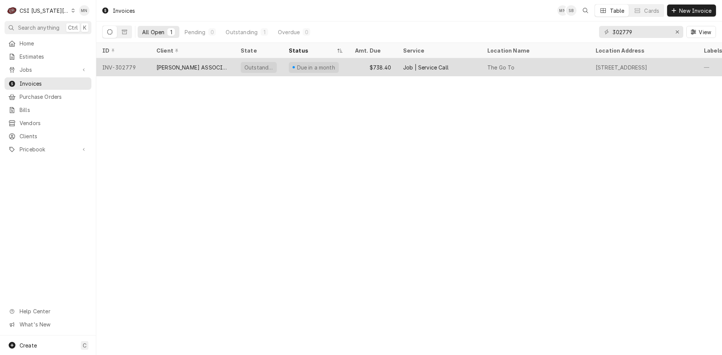
click at [166, 66] on div "[PERSON_NAME] ASSOCIATES (READY KITCHEN WARRANTY)" at bounding box center [192, 68] width 72 height 8
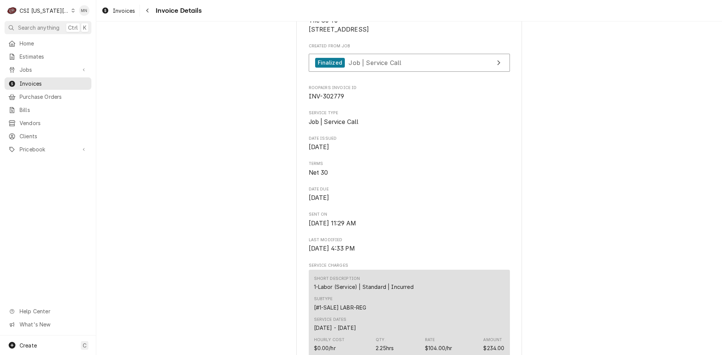
scroll to position [188, 0]
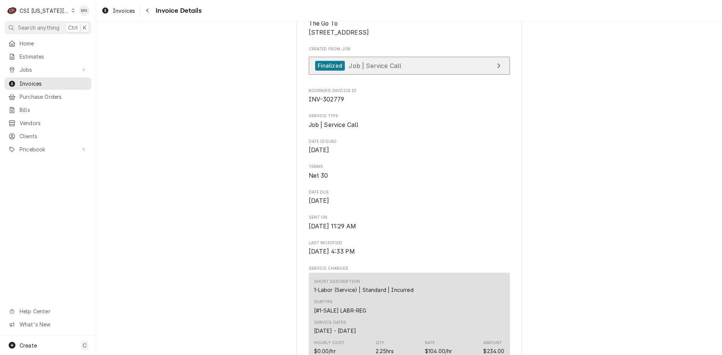
click at [405, 75] on link "Finalized Job | Service Call" at bounding box center [409, 66] width 201 height 18
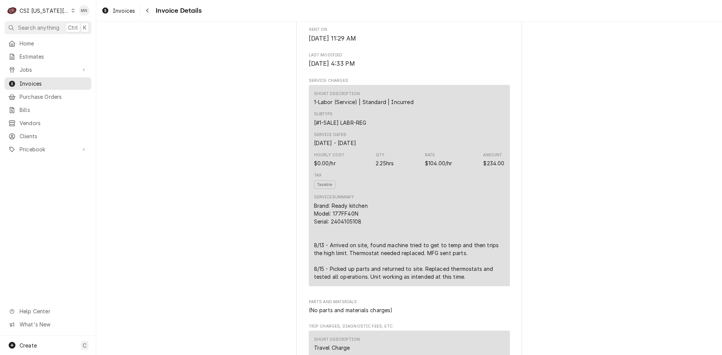
scroll to position [451, 0]
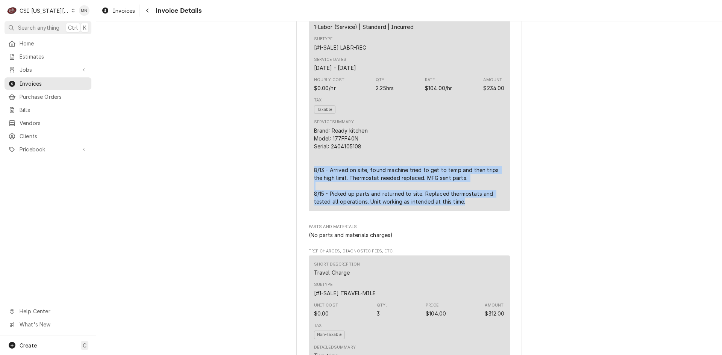
drag, startPoint x: 310, startPoint y: 194, endPoint x: 464, endPoint y: 229, distance: 157.7
click at [464, 211] on div "Short Description 1-Labor (Service) | Standard | Incurred Subtype [#1-SALE] LAB…" at bounding box center [409, 111] width 201 height 202
copy div "8/13 - Arrived on site, found machine tried to get to temp and then trips the h…"
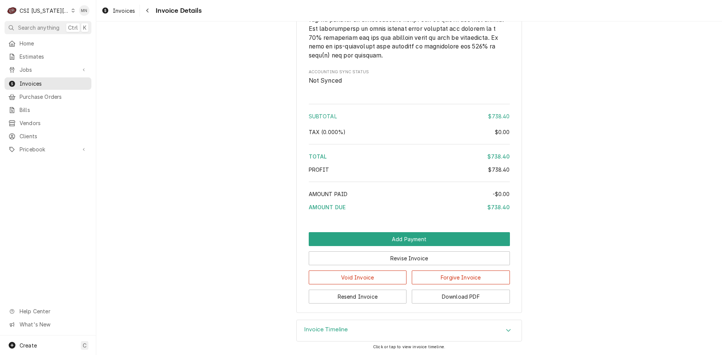
scroll to position [1314, 0]
click at [432, 300] on button "Download PDF" at bounding box center [461, 297] width 98 height 14
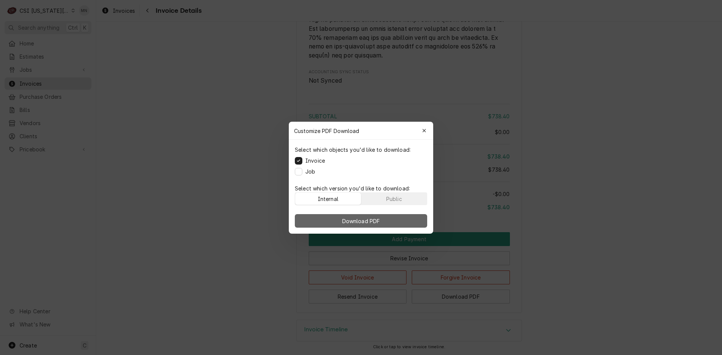
click at [356, 221] on span "Download PDF" at bounding box center [361, 221] width 41 height 8
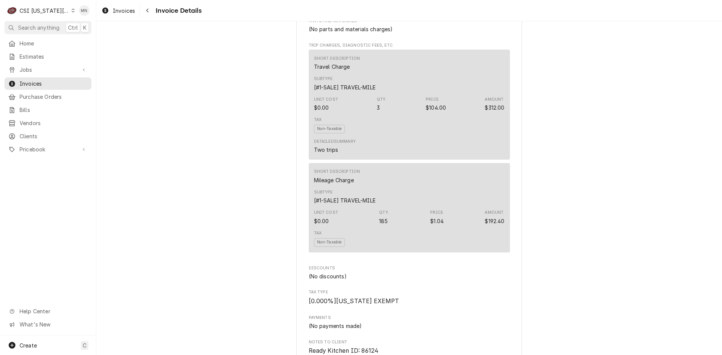
scroll to position [562, 0]
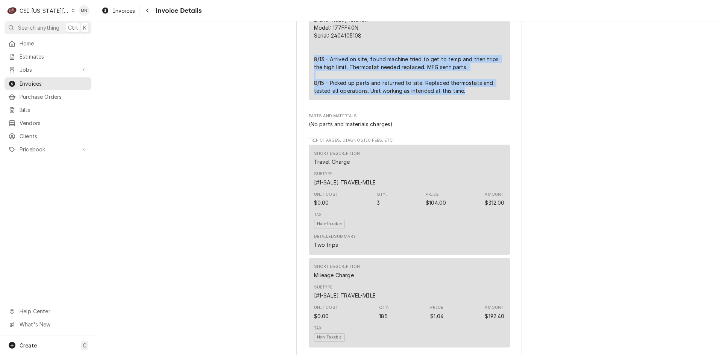
click at [359, 81] on div "Brand: Ready kitchen Model: 177FF40N Serial: 2404105108 8/13 - Arrived on site,…" at bounding box center [409, 55] width 191 height 79
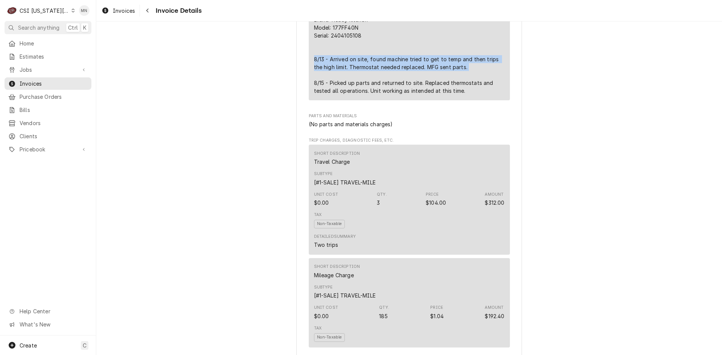
drag, startPoint x: 309, startPoint y: 84, endPoint x: 467, endPoint y: 91, distance: 158.1
click at [467, 91] on div "Short Description 1-Labor (Service) | Standard | Incurred Subtype [#1-SALE] LAB…" at bounding box center [409, 0] width 201 height 202
copy div "8/13 - Arrived on site, found machine tried to get to temp and then trips the h…"
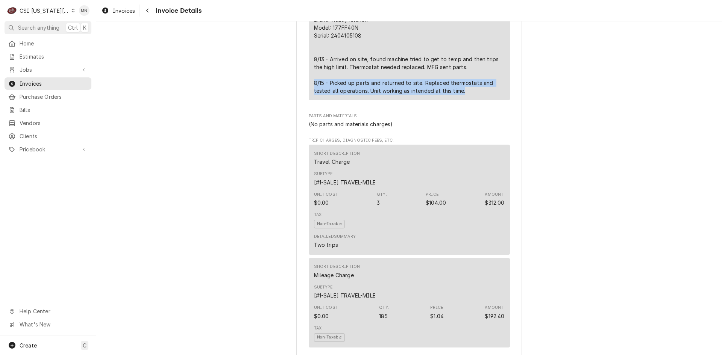
drag, startPoint x: 311, startPoint y: 107, endPoint x: 464, endPoint y: 114, distance: 153.9
click at [464, 100] on div "Short Description 1-Labor (Service) | Standard | Incurred Subtype [#1-SALE] LAB…" at bounding box center [409, 0] width 201 height 202
copy div "8/15 - Picked up parts and returned to site. Replaced thermostats and tested al…"
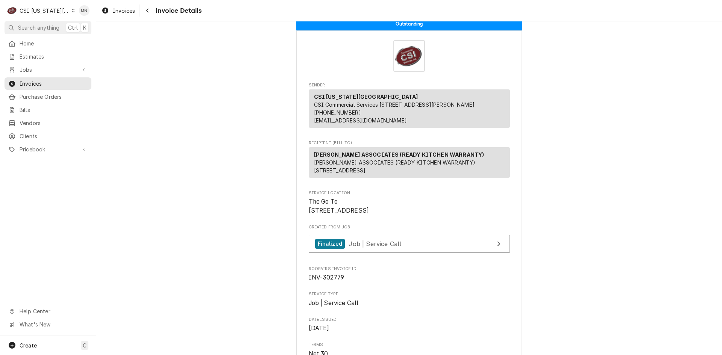
scroll to position [0, 0]
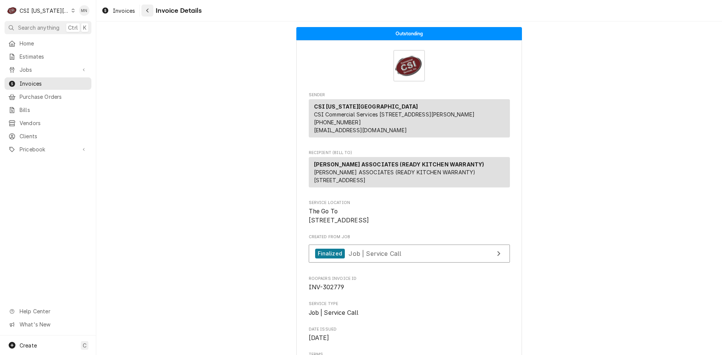
click at [150, 12] on div "Navigate back" at bounding box center [148, 11] width 8 height 8
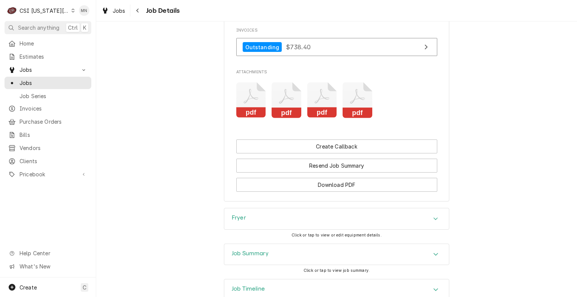
scroll to position [978, 0]
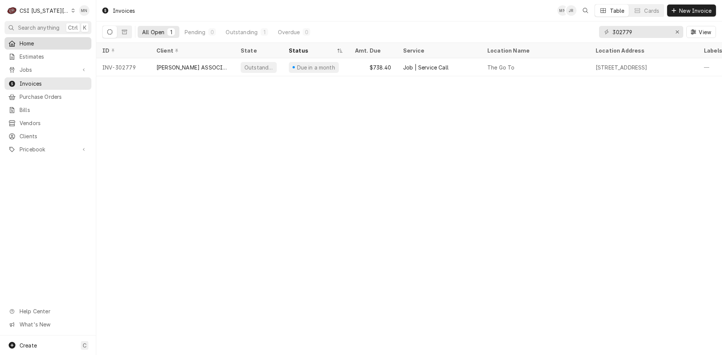
click at [29, 42] on span "Home" at bounding box center [54, 43] width 68 height 8
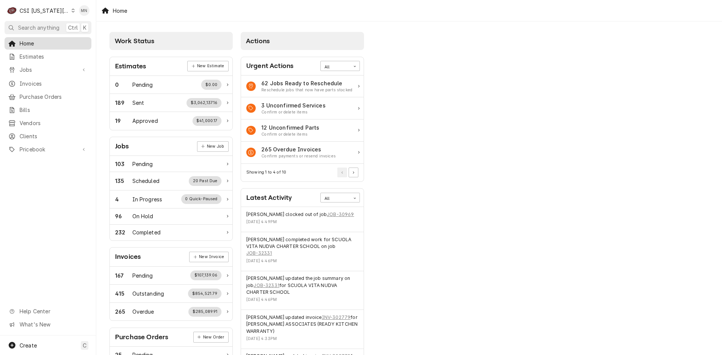
click at [30, 41] on span "Home" at bounding box center [54, 43] width 68 height 8
click at [31, 43] on span "Home" at bounding box center [54, 43] width 68 height 8
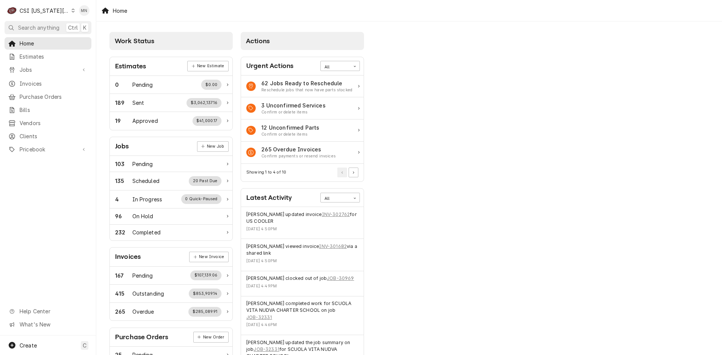
click at [681, 76] on div "Work Status Estimates New Estimate 0 Pending $0.00 189 Sent $3,062,137.16 19 Ap…" at bounding box center [409, 273] width 626 height 504
click at [29, 80] on span "Invoices" at bounding box center [54, 84] width 68 height 8
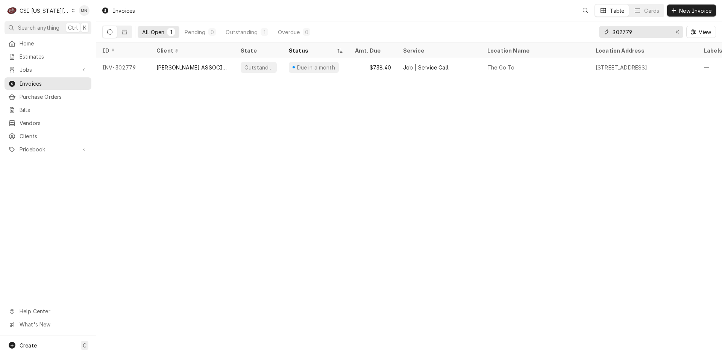
drag, startPoint x: 652, startPoint y: 34, endPoint x: 515, endPoint y: 39, distance: 136.9
click at [517, 39] on div "All Open 1 Pending 0 Outstanding 1 Overdue 0 302779 View" at bounding box center [409, 31] width 614 height 21
type input "302589"
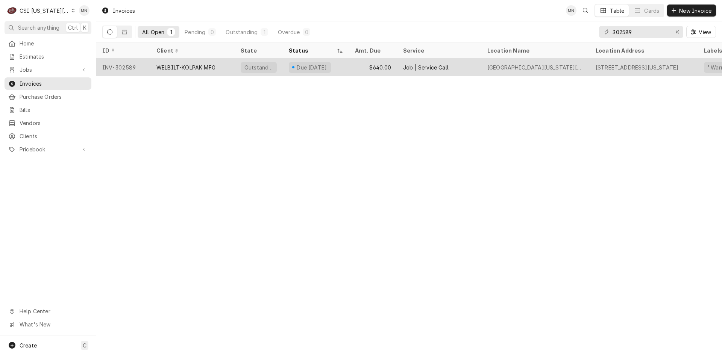
click at [175, 66] on div "WELBILT-KOLPAK MFG" at bounding box center [185, 68] width 59 height 8
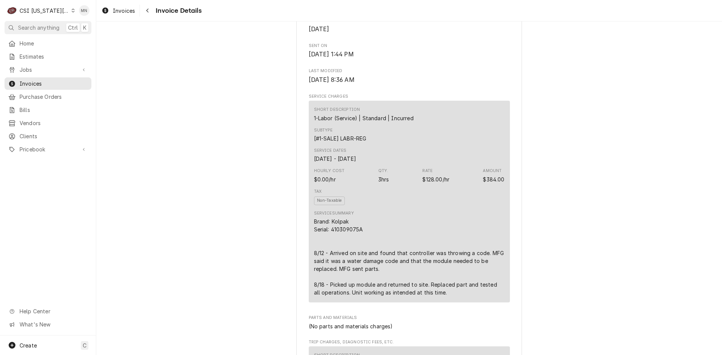
scroll to position [414, 0]
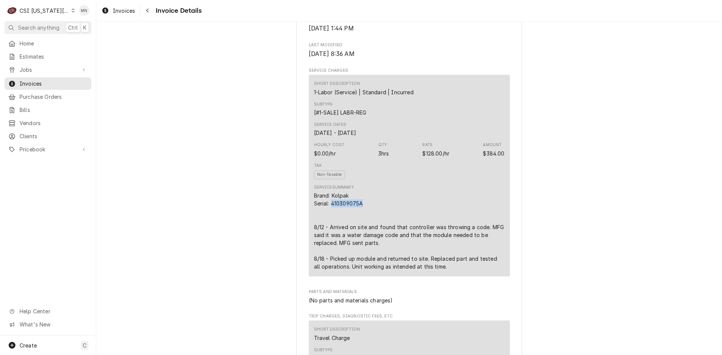
drag, startPoint x: 360, startPoint y: 229, endPoint x: 328, endPoint y: 225, distance: 32.2
click at [328, 225] on div "Brand: Kolpak Serial: 410309075A 8/12 - Arrived on site and found that controll…" at bounding box center [409, 231] width 191 height 79
copy div "410309075A"
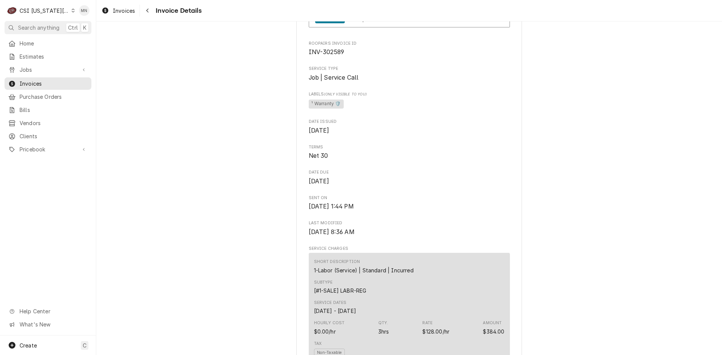
scroll to position [113, 0]
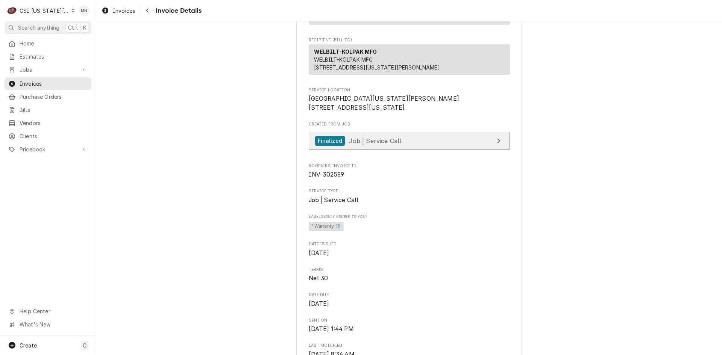
click at [402, 150] on link "Finalized Job | Service Call" at bounding box center [409, 141] width 201 height 18
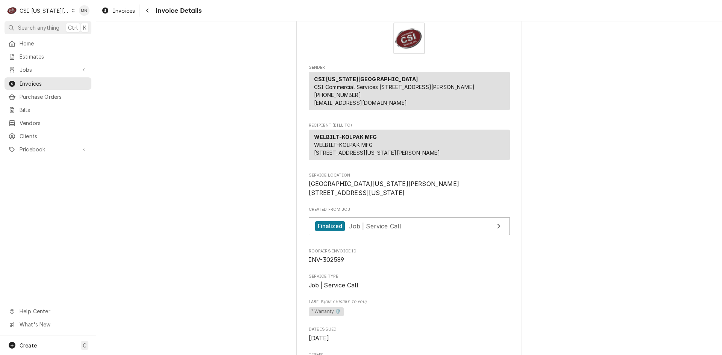
scroll to position [75, 0]
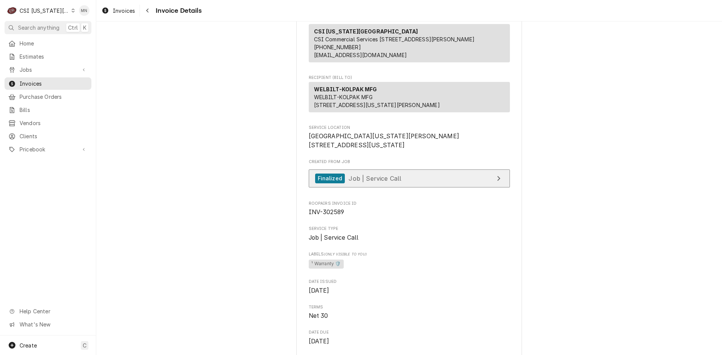
click at [353, 182] on span "Job | Service Call" at bounding box center [375, 178] width 53 height 8
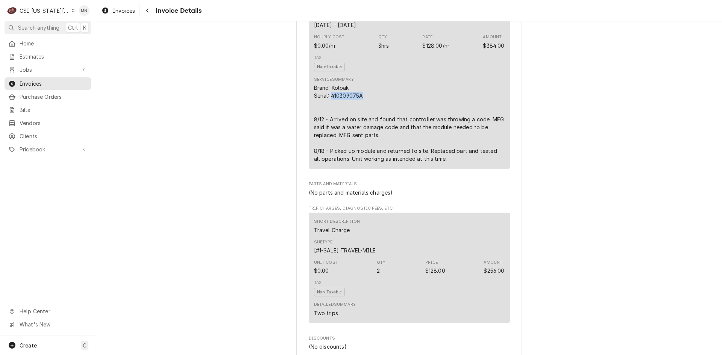
scroll to position [526, 0]
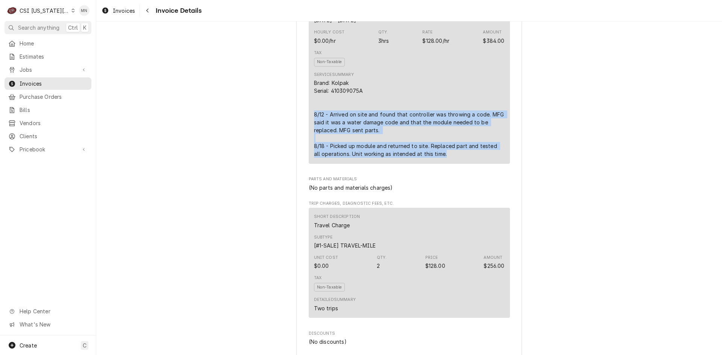
drag, startPoint x: 310, startPoint y: 139, endPoint x: 440, endPoint y: 182, distance: 137.2
click at [440, 164] on div "Short Description 1-Labor (Service) | Standard | Incurred Subtype [#1-SALE] LAB…" at bounding box center [409, 63] width 201 height 202
copy div "8/12 - Arrived on site and found that controller was throwing a code. MFG said …"
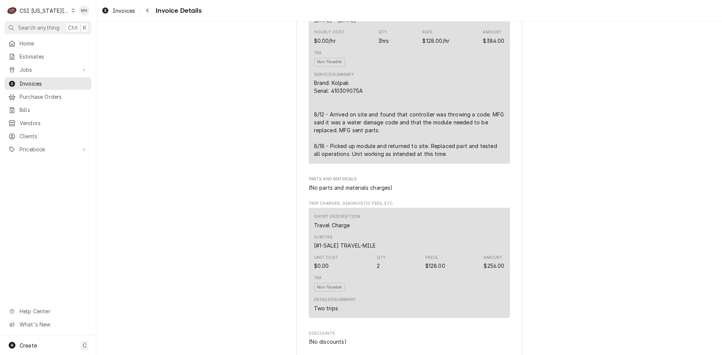
click at [384, 121] on div "Brand: Kolpak Serial: 410309075A 8/12 - Arrived on site and found that controll…" at bounding box center [409, 118] width 191 height 79
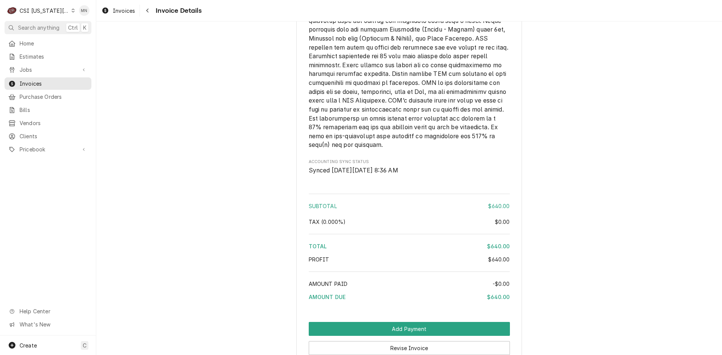
scroll to position [1223, 0]
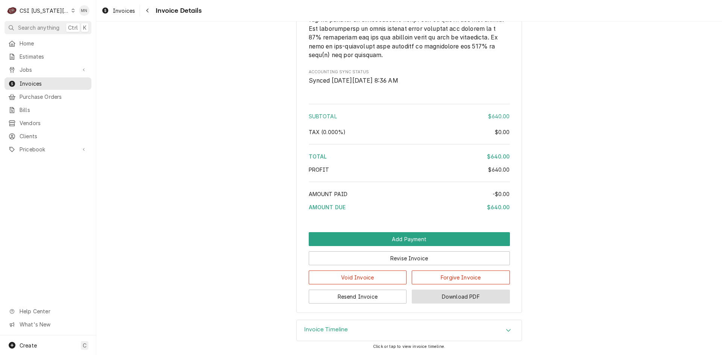
click at [471, 297] on button "Download PDF" at bounding box center [461, 297] width 98 height 14
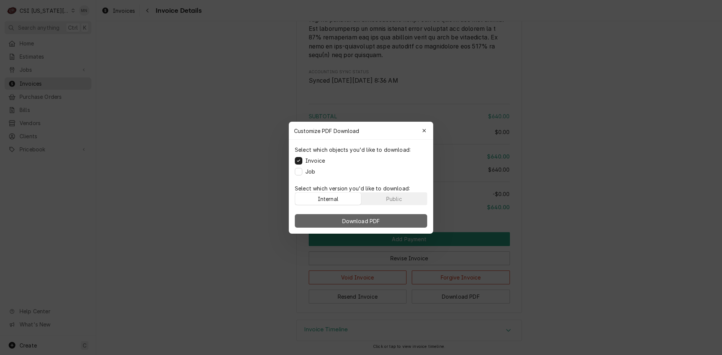
click at [368, 220] on span "Download PDF" at bounding box center [361, 221] width 41 height 8
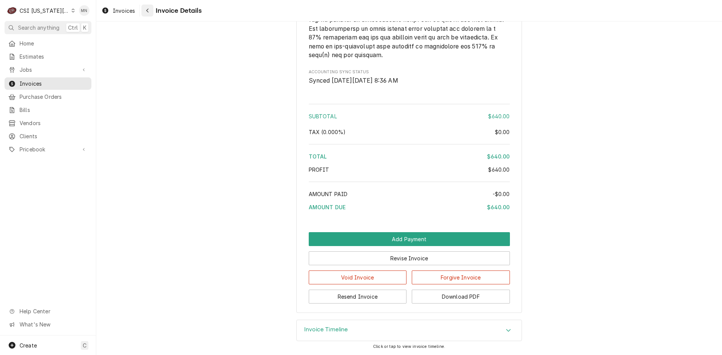
click at [150, 11] on div "Navigate back" at bounding box center [148, 11] width 8 height 8
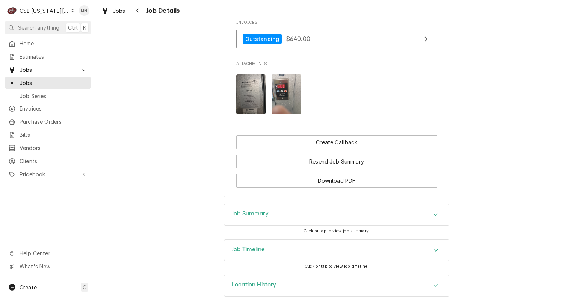
scroll to position [892, 0]
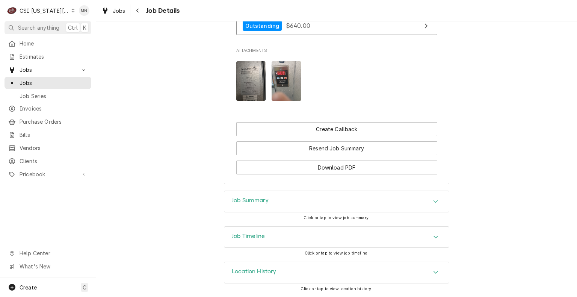
click at [356, 203] on div "Job Summary" at bounding box center [336, 201] width 225 height 21
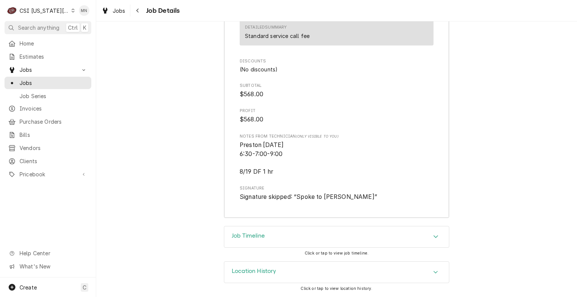
scroll to position [2184, 0]
click at [341, 243] on div "Job Timeline" at bounding box center [336, 236] width 225 height 21
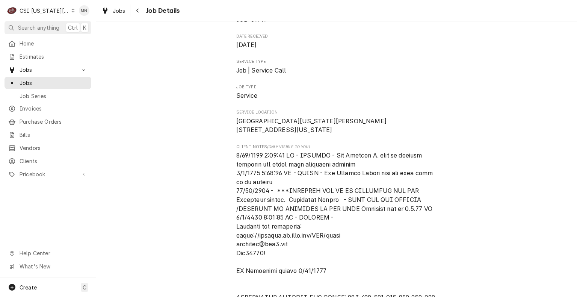
scroll to position [0, 0]
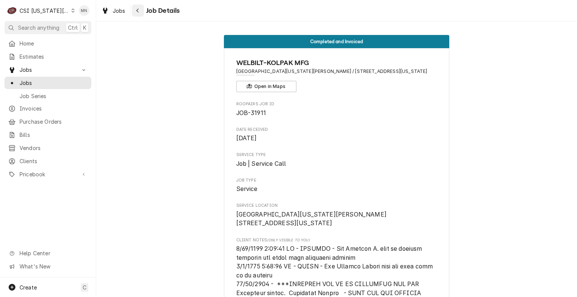
click at [138, 13] on div "Navigate back" at bounding box center [138, 11] width 8 height 8
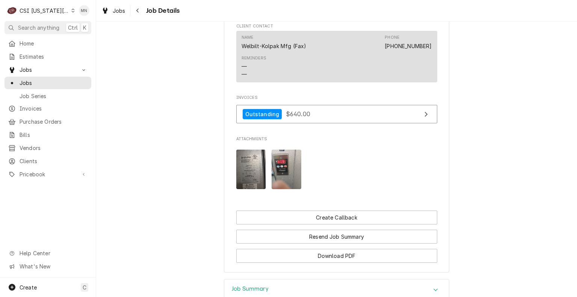
scroll to position [892, 0]
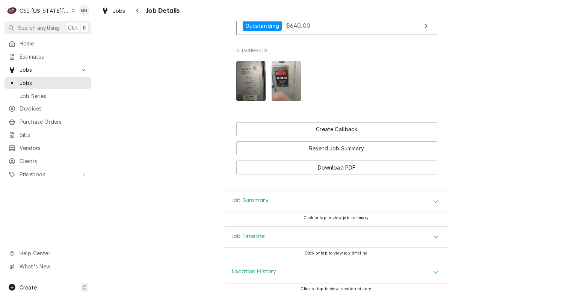
click at [291, 203] on div "Job Summary" at bounding box center [336, 201] width 225 height 21
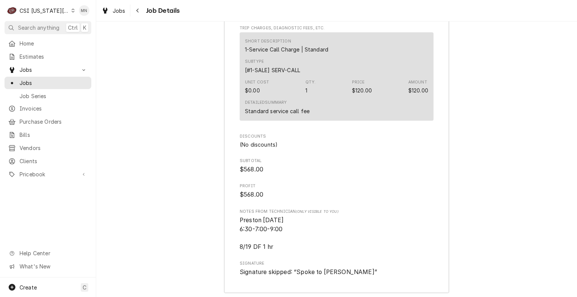
scroll to position [2184, 0]
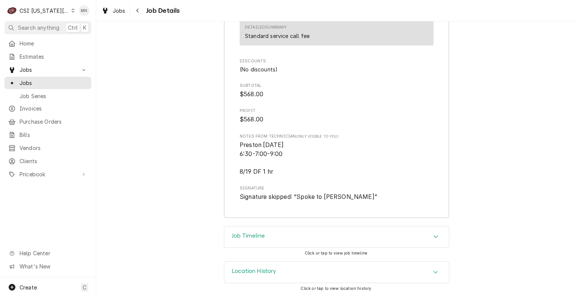
click at [292, 234] on div "Job Timeline" at bounding box center [336, 236] width 225 height 21
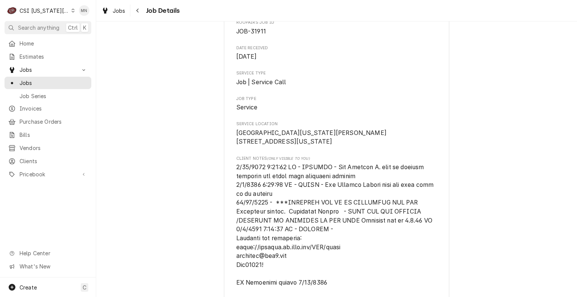
scroll to position [0, 0]
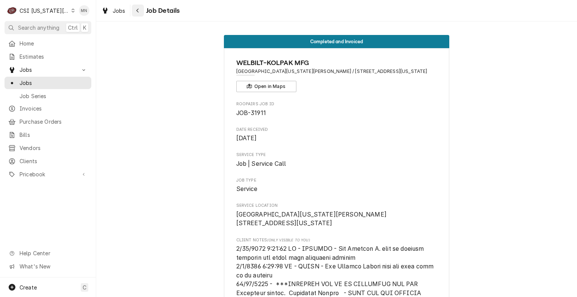
click at [140, 8] on div "Navigate back" at bounding box center [138, 11] width 8 height 8
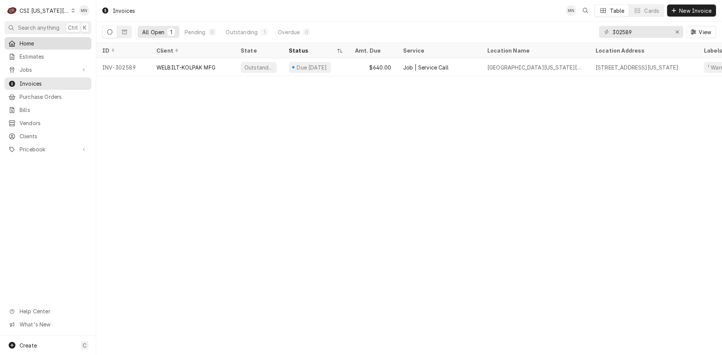
click at [30, 44] on span "Home" at bounding box center [54, 43] width 68 height 8
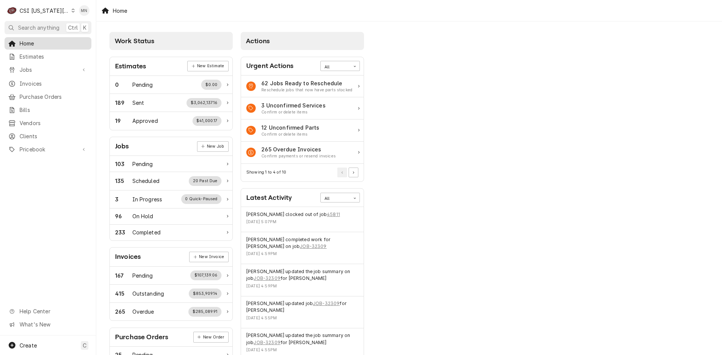
click at [29, 44] on span "Home" at bounding box center [54, 43] width 68 height 8
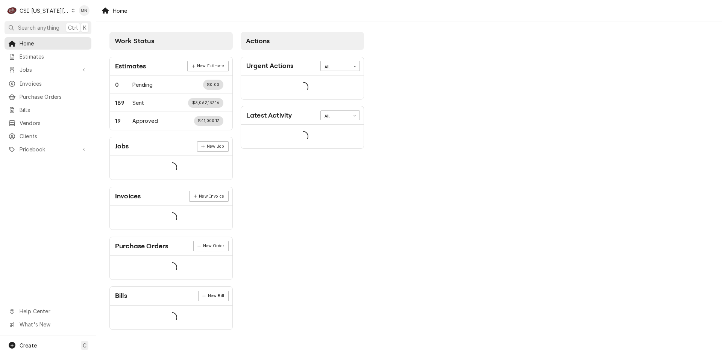
click at [29, 44] on span "Home" at bounding box center [54, 43] width 68 height 8
